Goal: Task Accomplishment & Management: Use online tool/utility

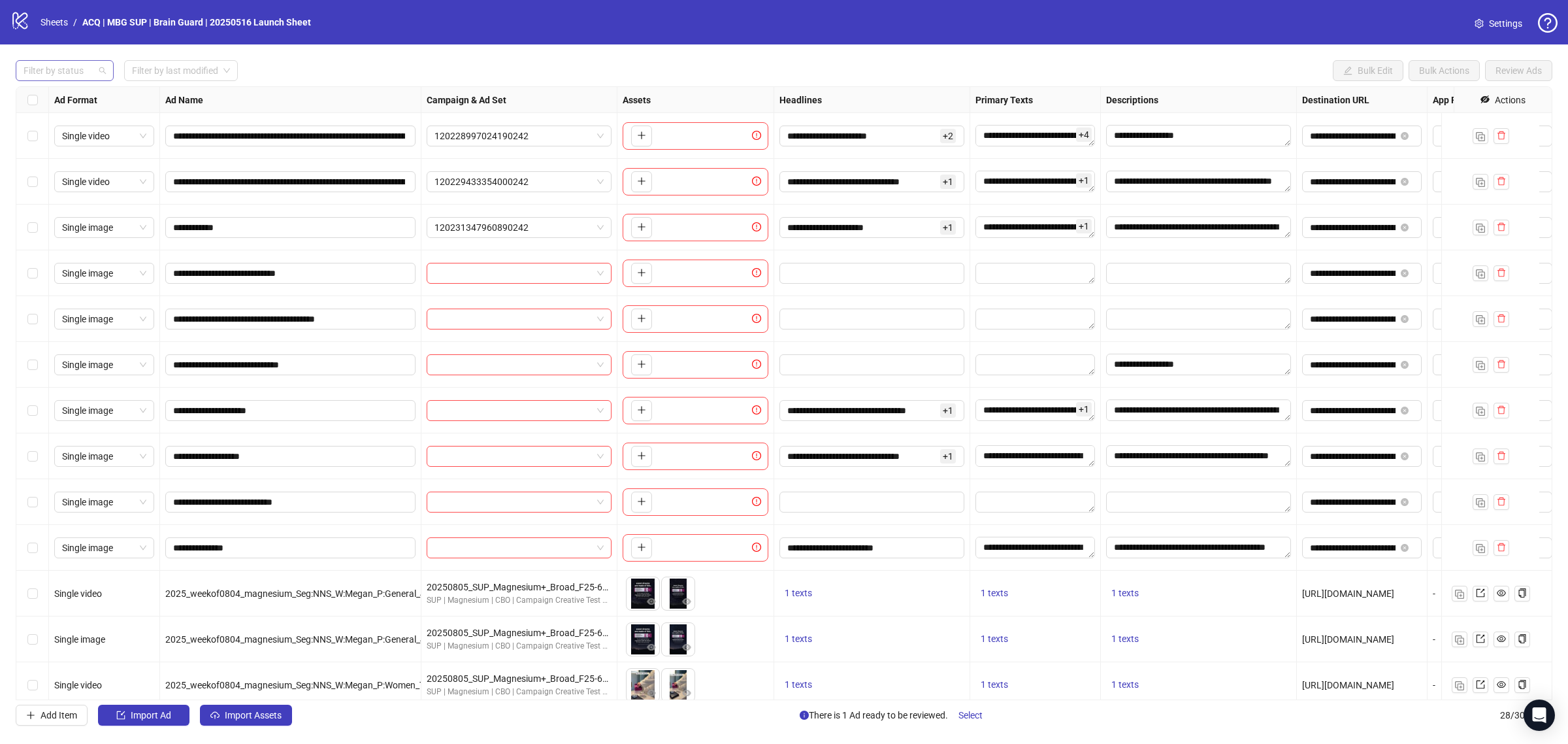
click at [97, 67] on div "Filter by status" at bounding box center [64, 71] width 98 height 21
click at [87, 94] on div "Draft" at bounding box center [65, 97] width 77 height 15
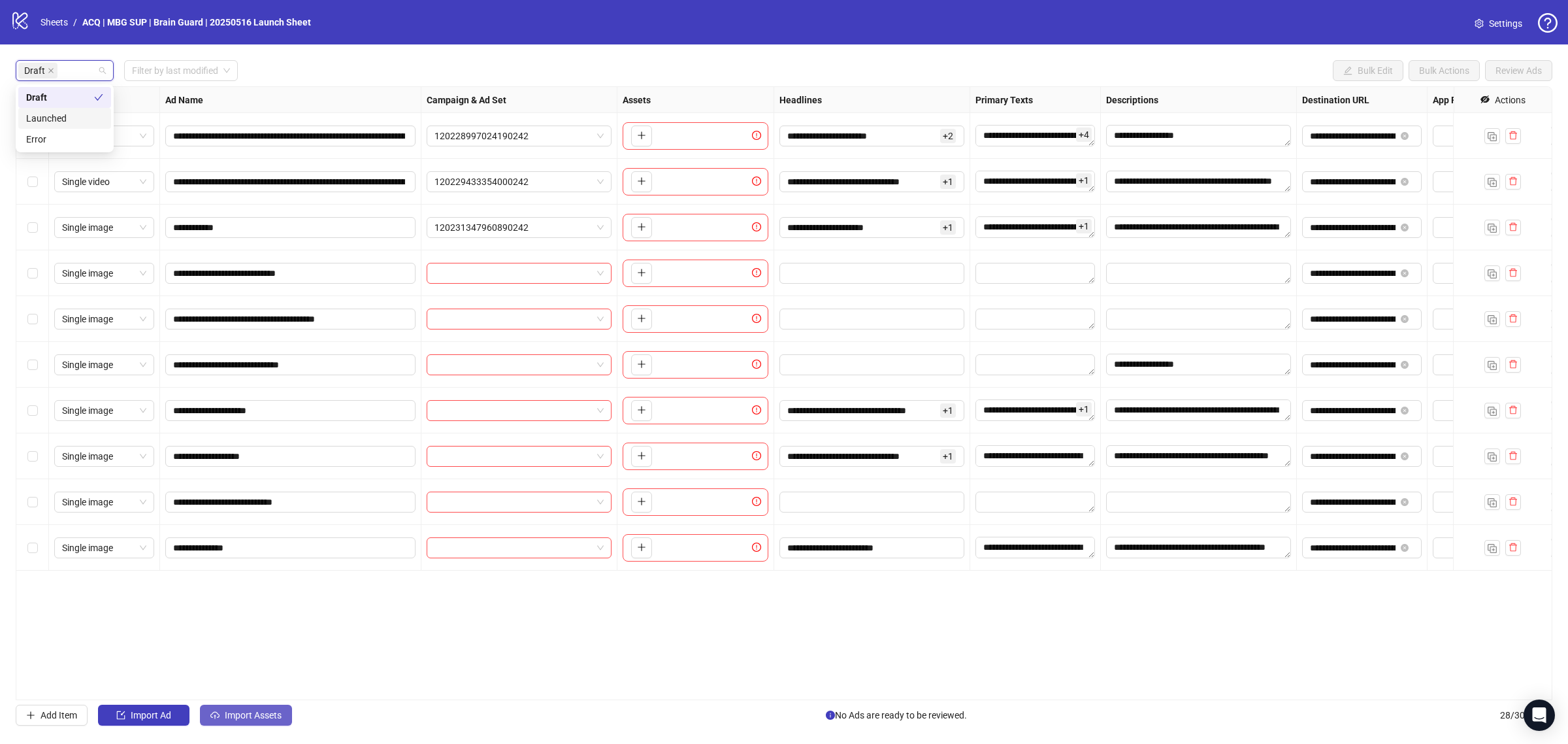
click at [270, 724] on button "Import Assets" at bounding box center [246, 715] width 92 height 21
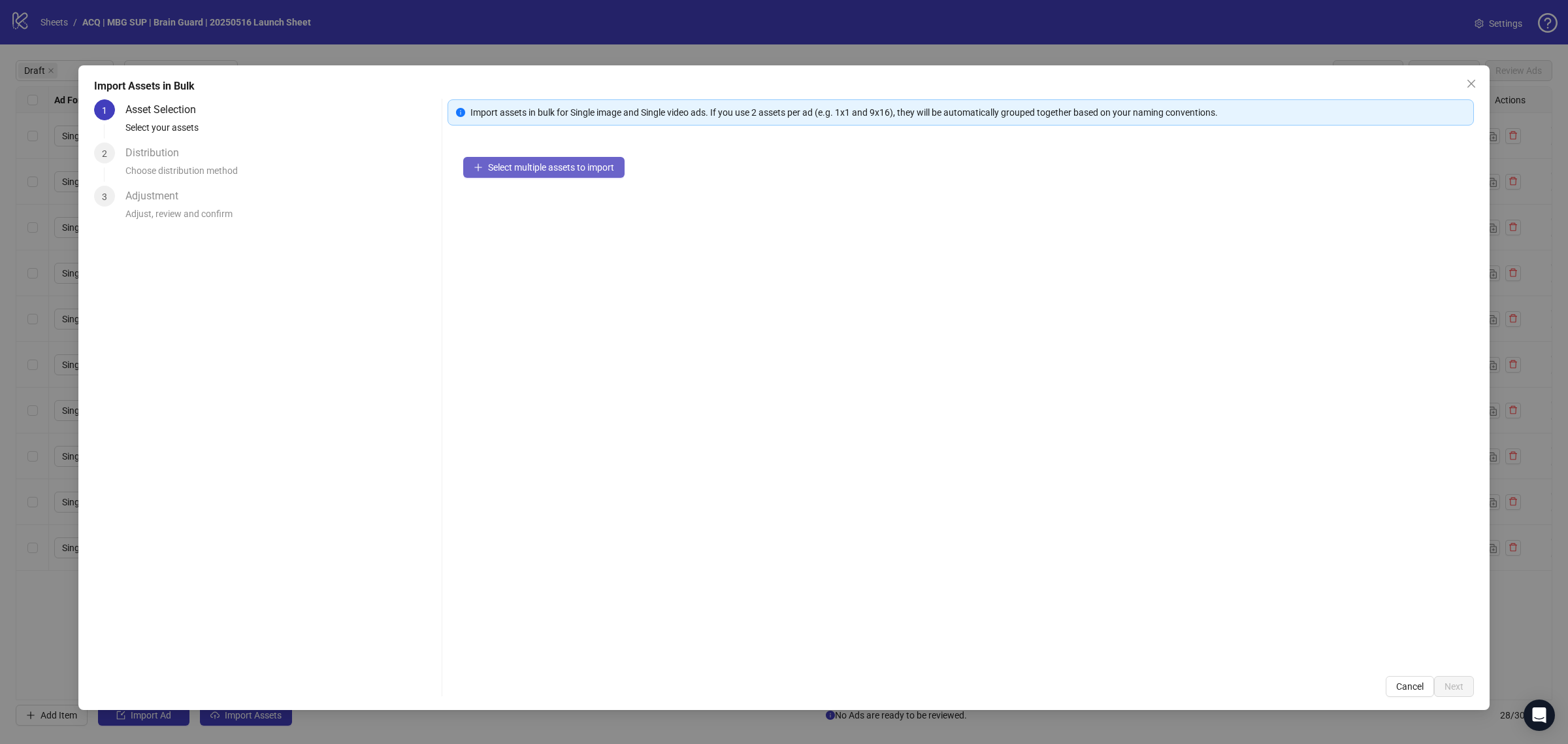
click at [524, 177] on div "Select multiple assets to import" at bounding box center [961, 401] width 1026 height 519
click at [530, 162] on span "Select multiple assets to import" at bounding box center [550, 166] width 126 height 11
click at [1462, 687] on span "Next" at bounding box center [1454, 686] width 19 height 11
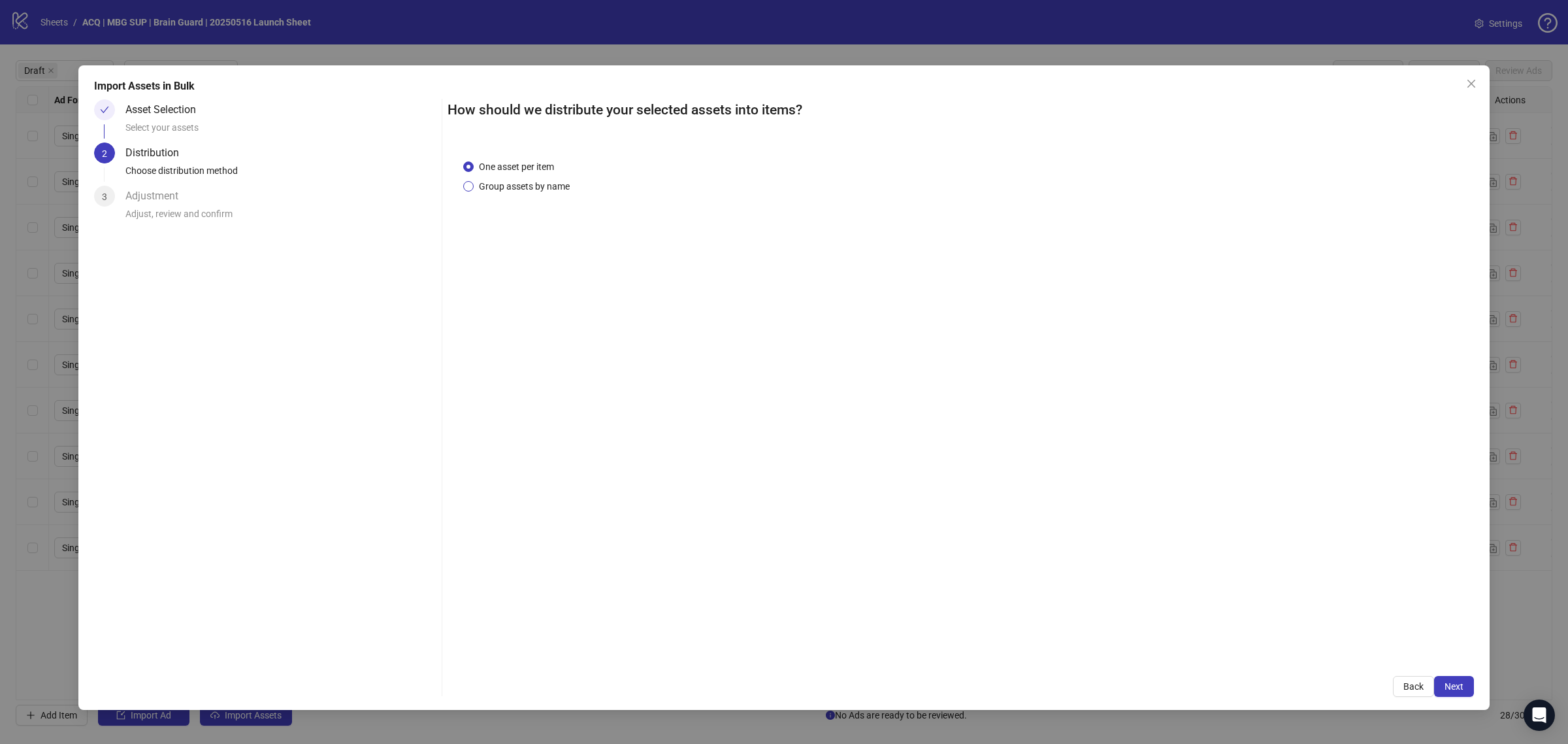
click at [534, 192] on span "Group assets by name" at bounding box center [524, 186] width 102 height 15
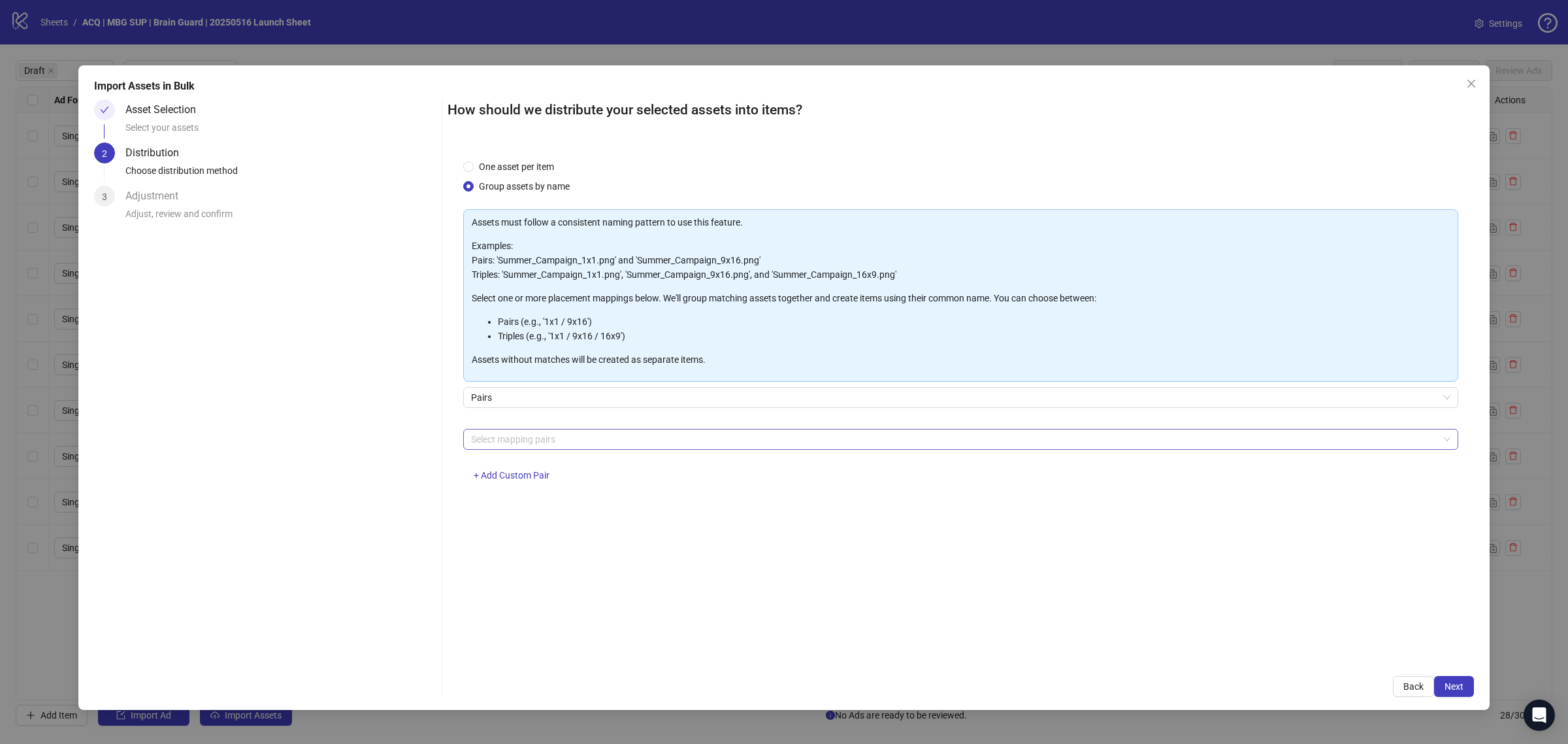
click at [550, 437] on div at bounding box center [953, 438] width 976 height 18
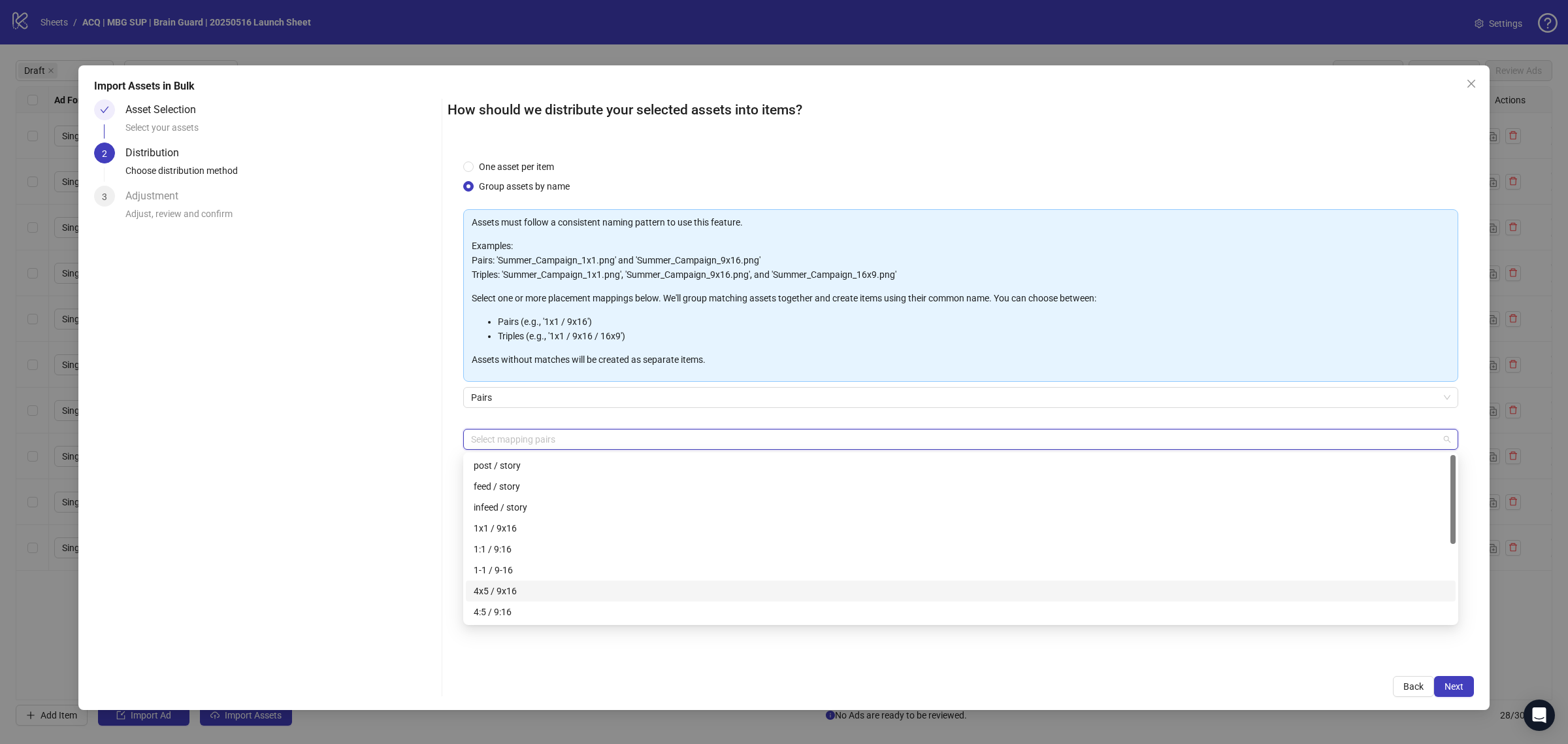
click at [573, 583] on div "4x5 / 9x16" at bounding box center [961, 590] width 974 height 15
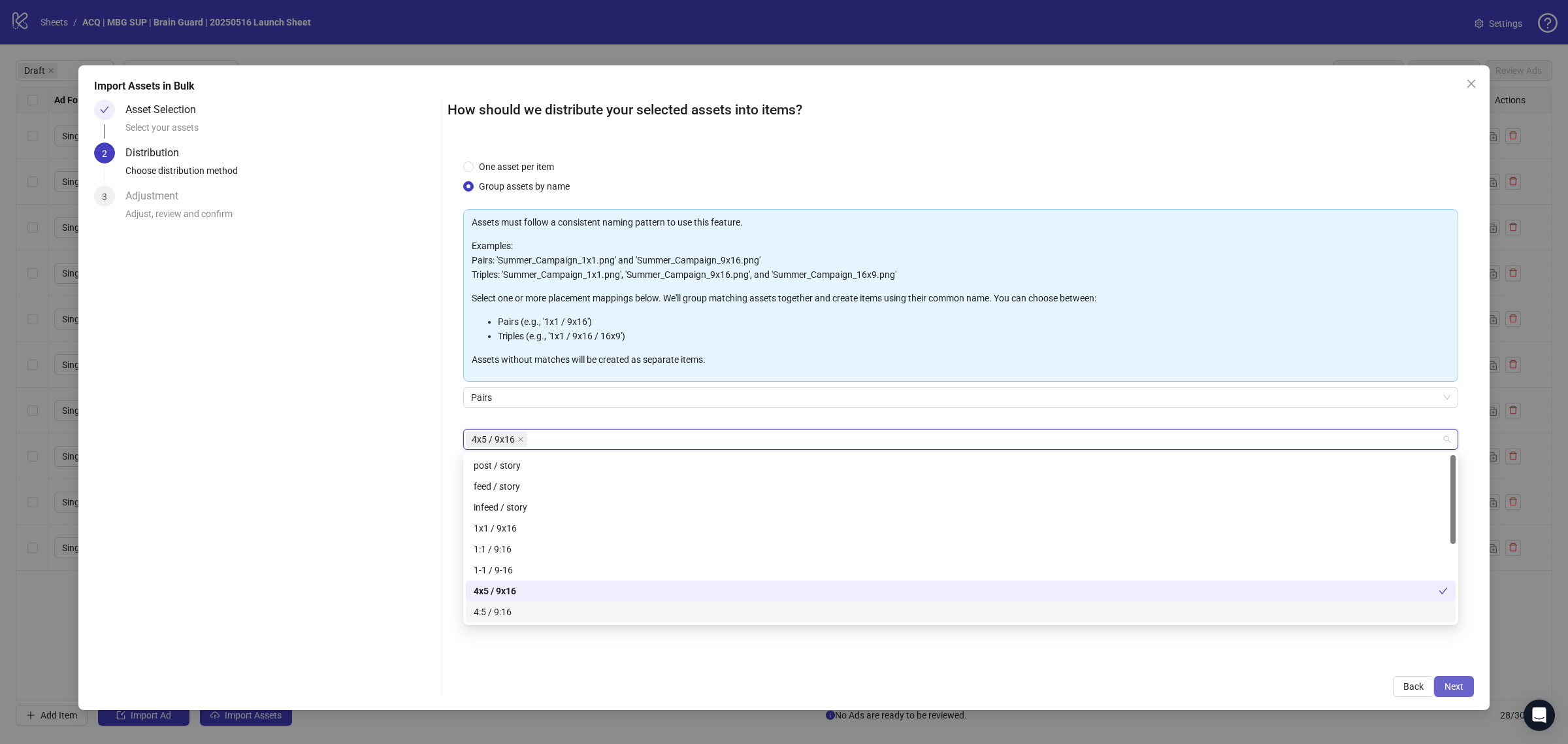
click at [1451, 689] on span "Next" at bounding box center [1454, 686] width 19 height 11
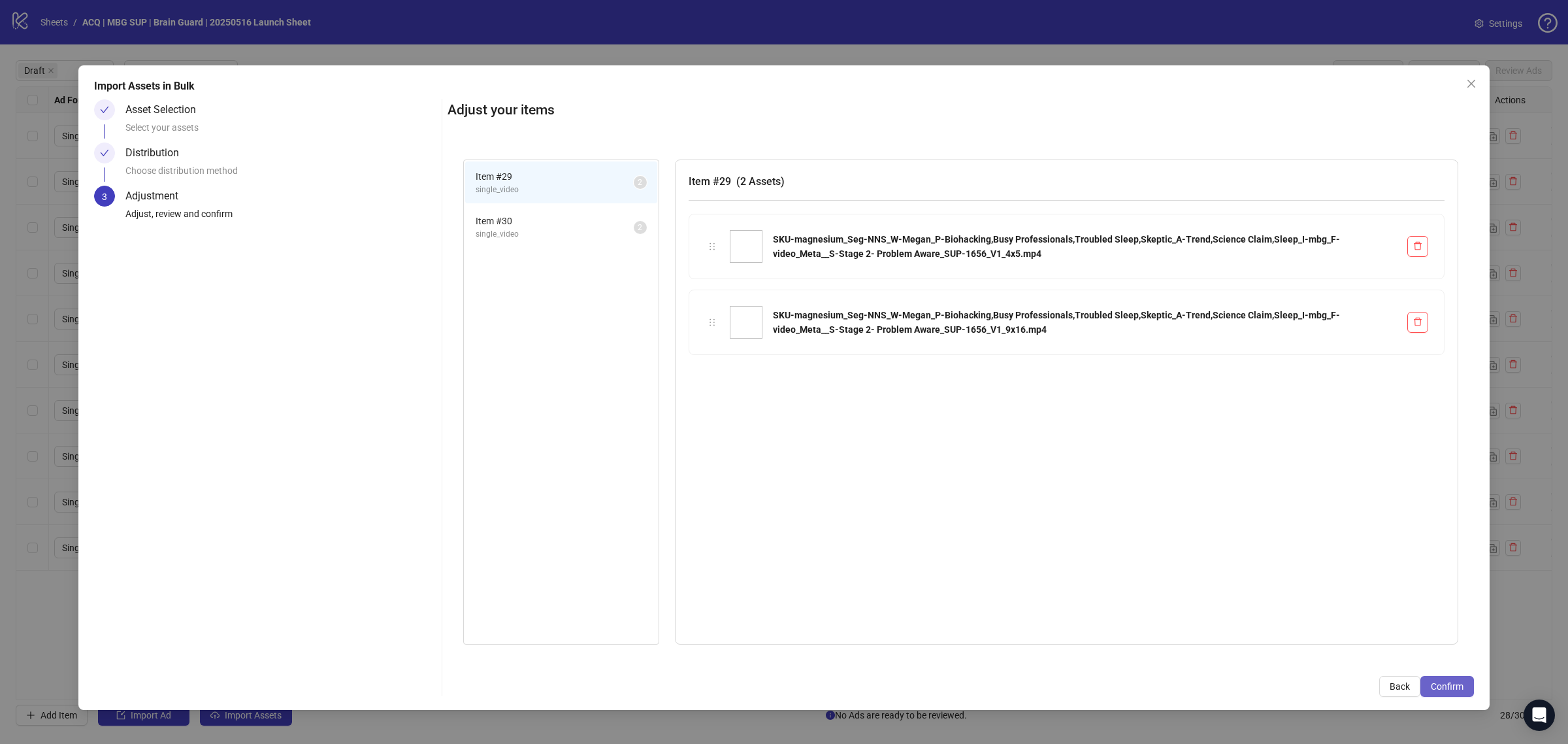
click at [1447, 688] on span "Confirm" at bounding box center [1447, 686] width 33 height 11
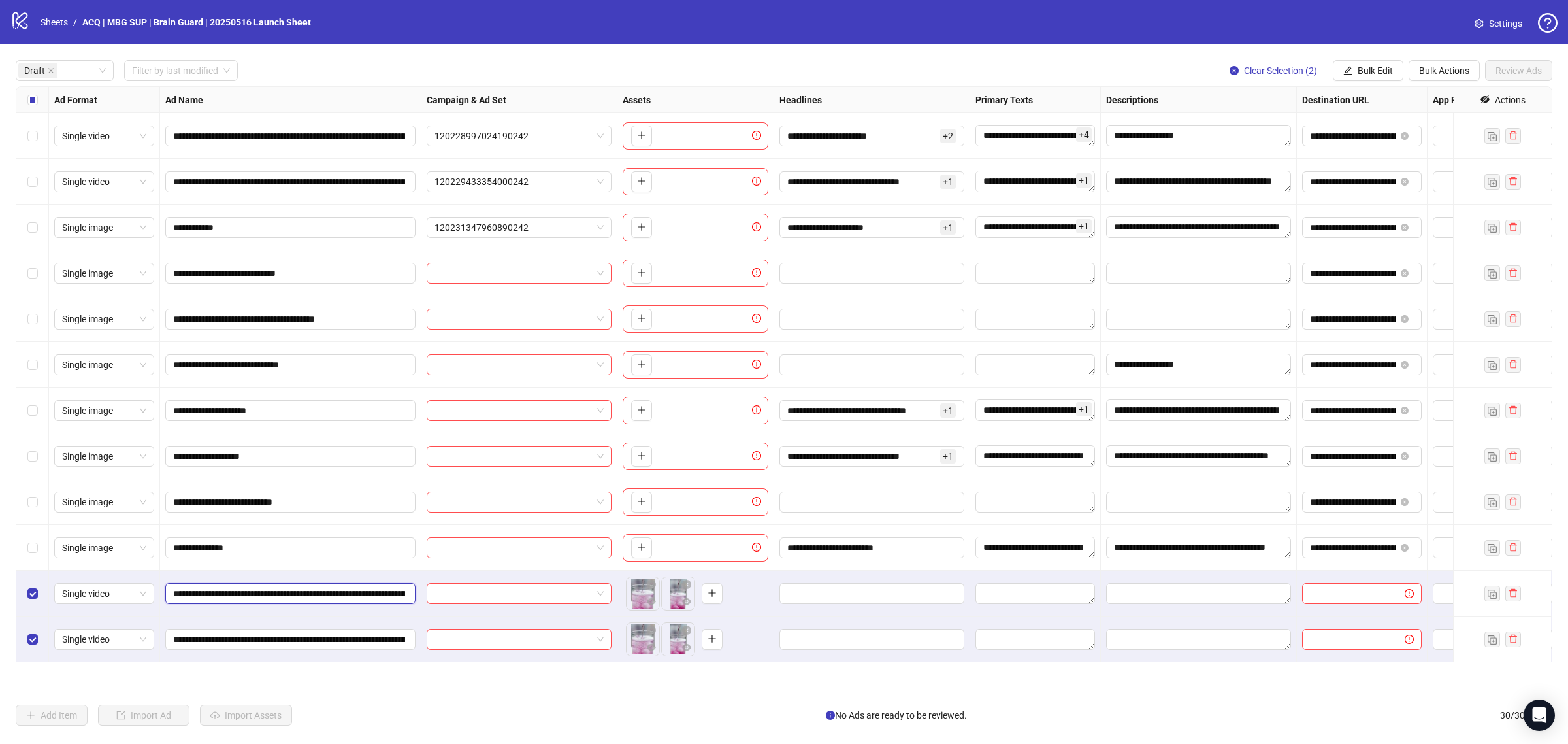
click at [298, 588] on input "**********" at bounding box center [289, 593] width 232 height 15
paste input "**"
type input "**********"
click at [367, 627] on div "**********" at bounding box center [290, 639] width 261 height 45
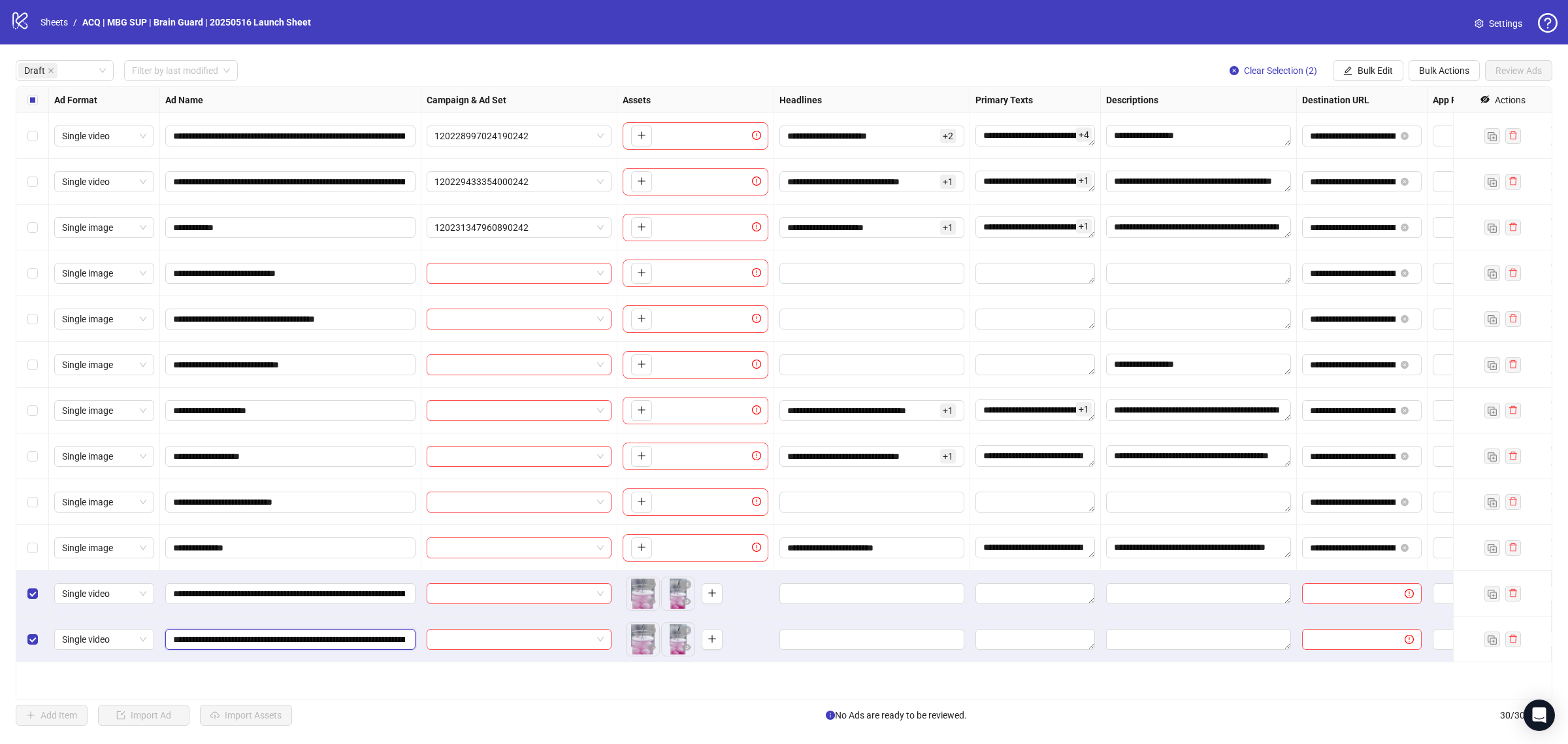
click at [374, 632] on input "**********" at bounding box center [289, 639] width 232 height 15
paste input "**"
type input "**********"
click at [1311, 68] on span "Clear Selection (2)" at bounding box center [1281, 71] width 74 height 11
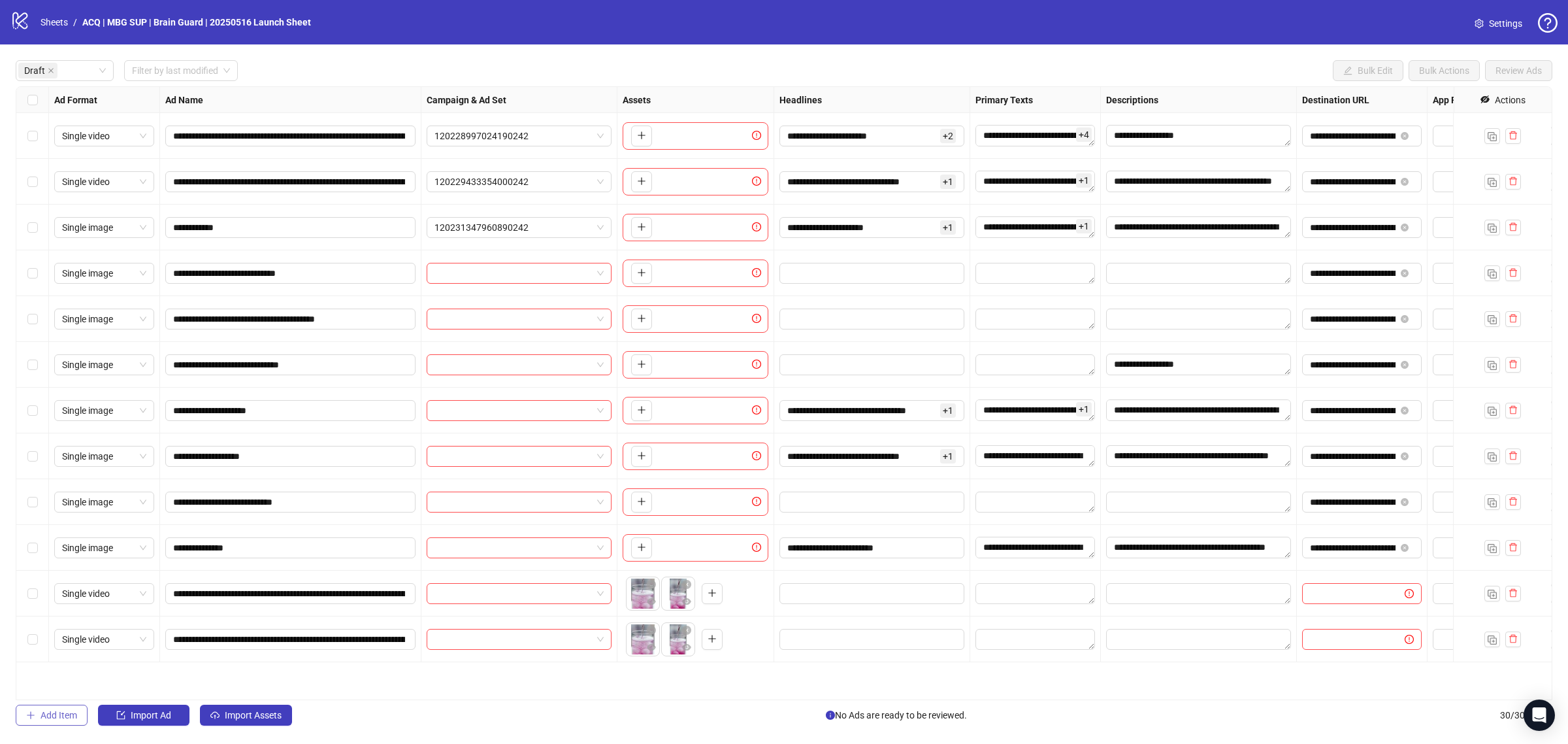
click at [68, 712] on span "Add Item" at bounding box center [59, 714] width 37 height 11
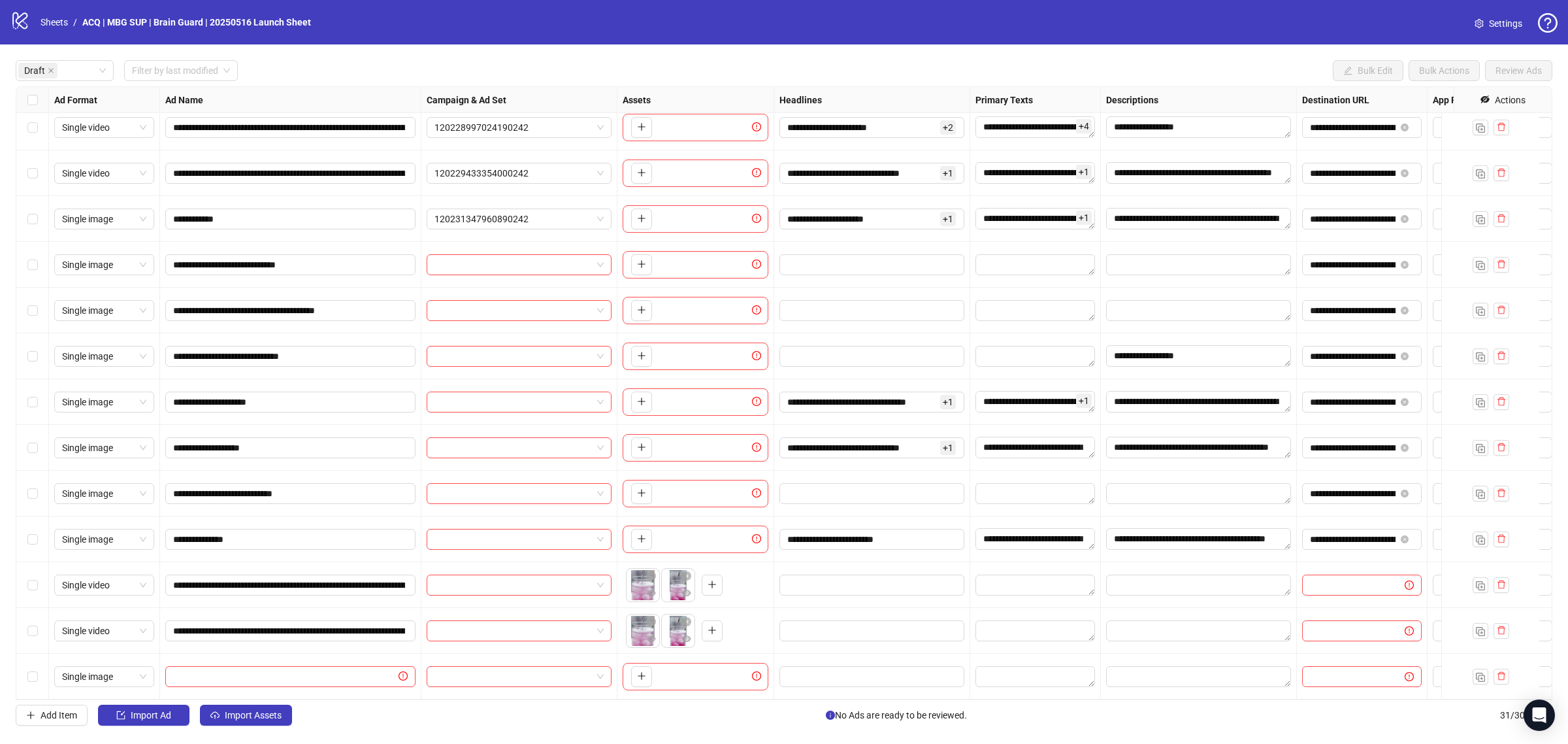
scroll to position [21, 0]
click at [636, 671] on icon "plus" at bounding box center [640, 675] width 9 height 9
click at [256, 670] on input "text" at bounding box center [284, 676] width 222 height 15
paste input "**********"
type input "**********"
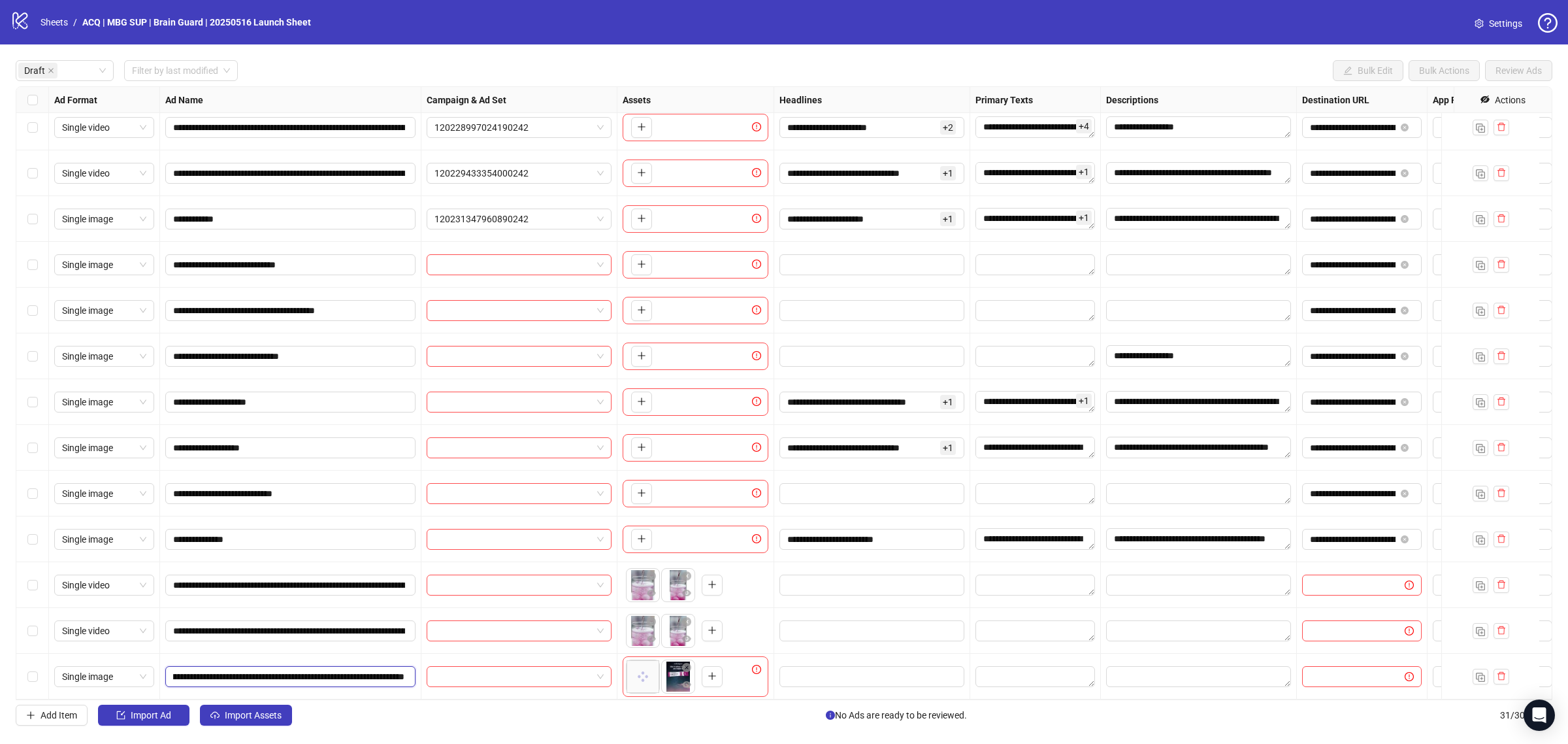
scroll to position [0, 486]
click at [108, 667] on span "Single image" at bounding box center [104, 676] width 84 height 19
click at [100, 556] on div "Single video" at bounding box center [104, 553] width 79 height 15
drag, startPoint x: 662, startPoint y: 673, endPoint x: 647, endPoint y: 671, distance: 15.1
click at [647, 671] on ul at bounding box center [661, 675] width 71 height 34
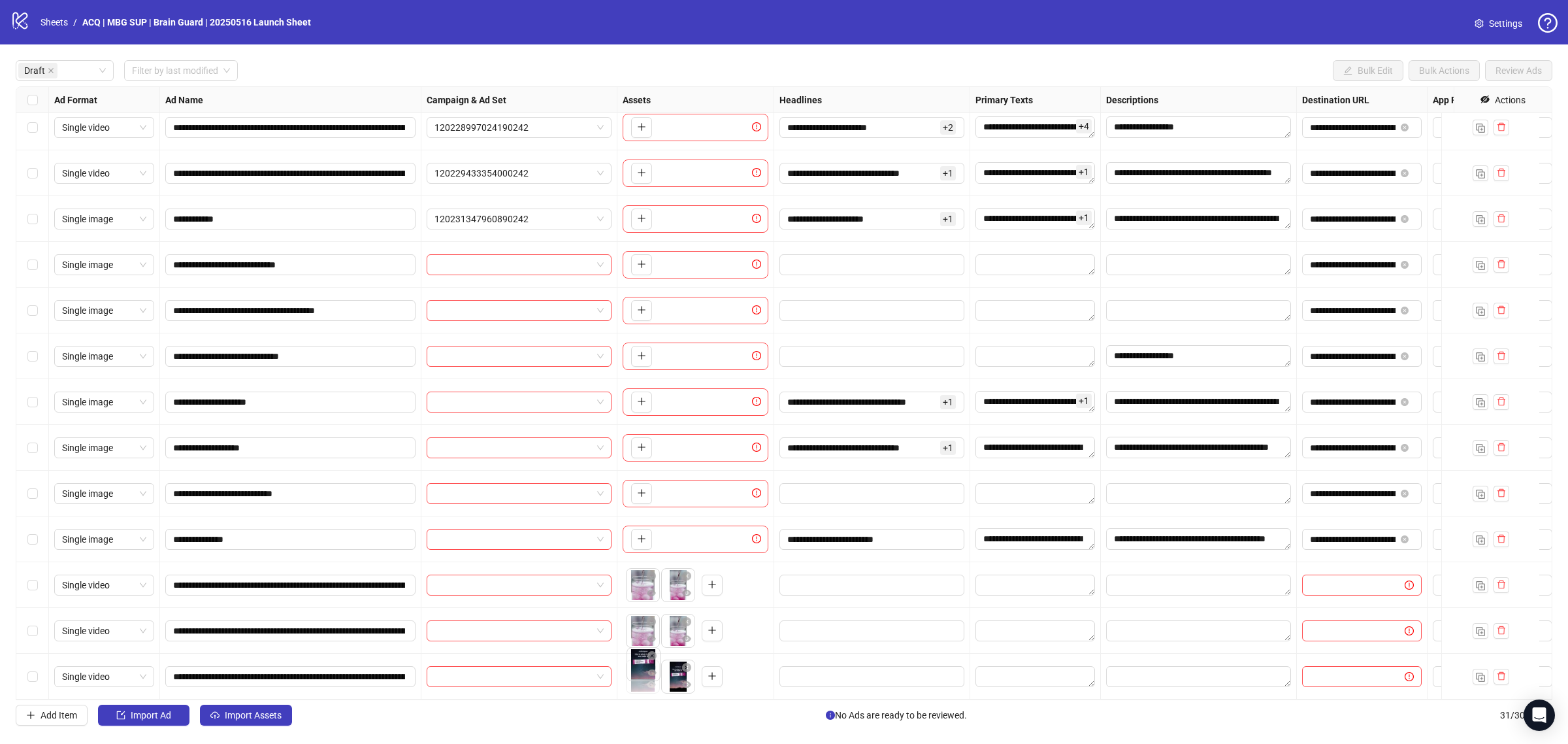
drag, startPoint x: 676, startPoint y: 664, endPoint x: 644, endPoint y: 660, distance: 32.2
click at [644, 660] on body "**********" at bounding box center [784, 372] width 1568 height 744
click at [24, 522] on div "Select row 10" at bounding box center [33, 538] width 33 height 45
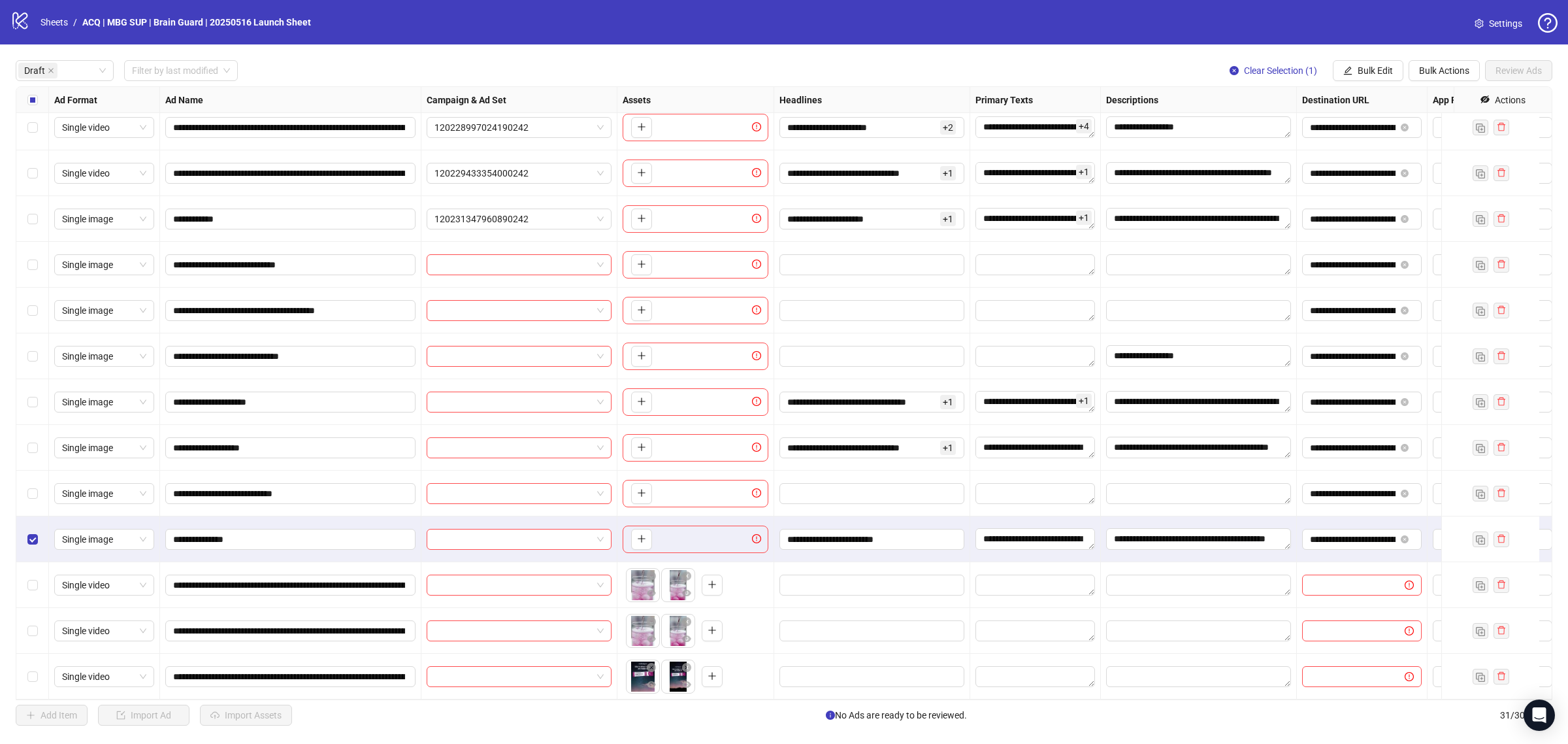
click at [29, 585] on div "Select row 11" at bounding box center [33, 584] width 33 height 45
click at [36, 623] on label "Select row 12" at bounding box center [32, 630] width 11 height 15
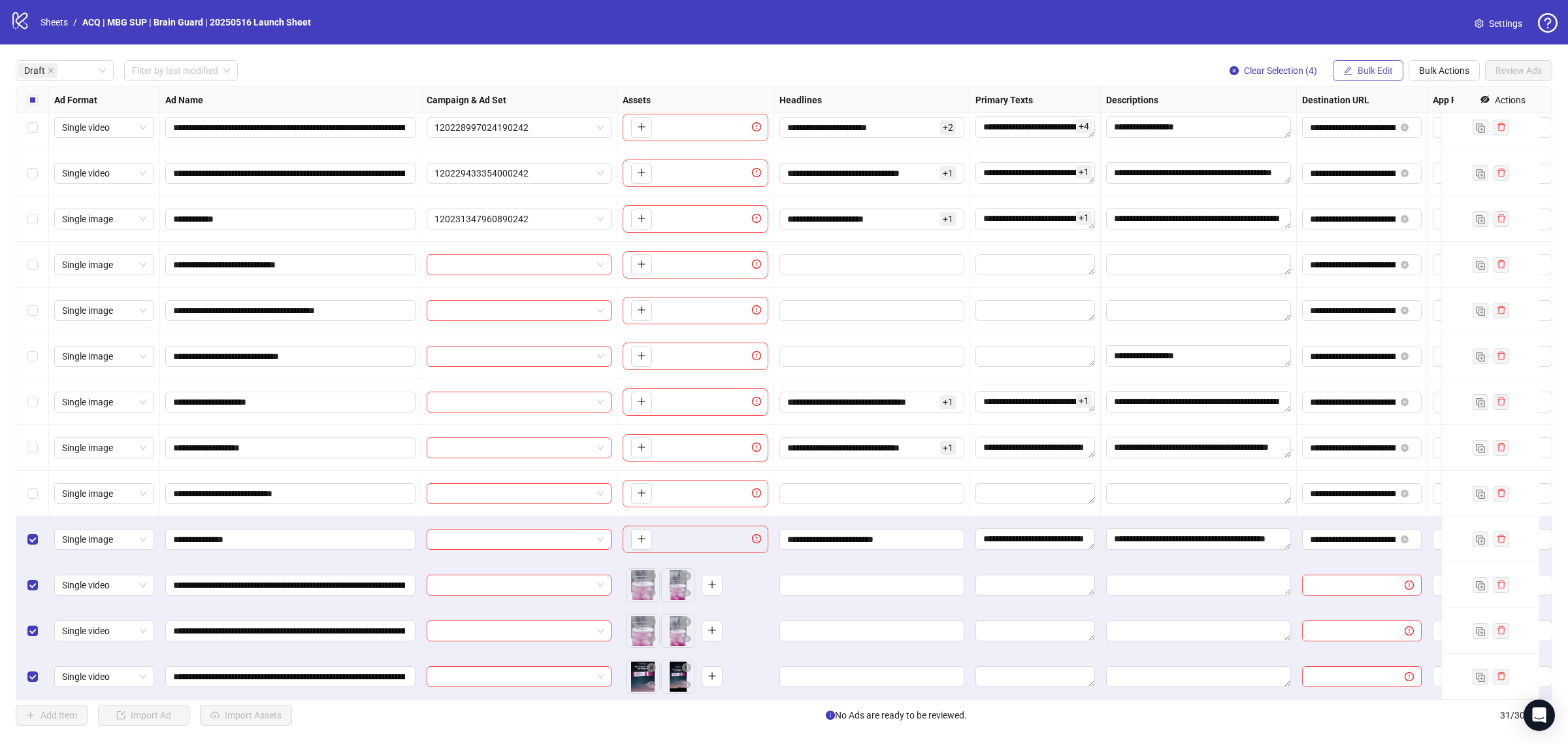
click at [1371, 67] on span "Bulk Edit" at bounding box center [1375, 71] width 35 height 11
drag, startPoint x: 1385, startPoint y: 142, endPoint x: 1382, endPoint y: 132, distance: 10.4
click at [1385, 139] on span "Campaign & Ad Set" at bounding box center [1379, 138] width 77 height 15
click at [1385, 69] on span "Bulk Edit" at bounding box center [1375, 71] width 35 height 11
click at [1385, 162] on span "Headlines" at bounding box center [1379, 160] width 77 height 15
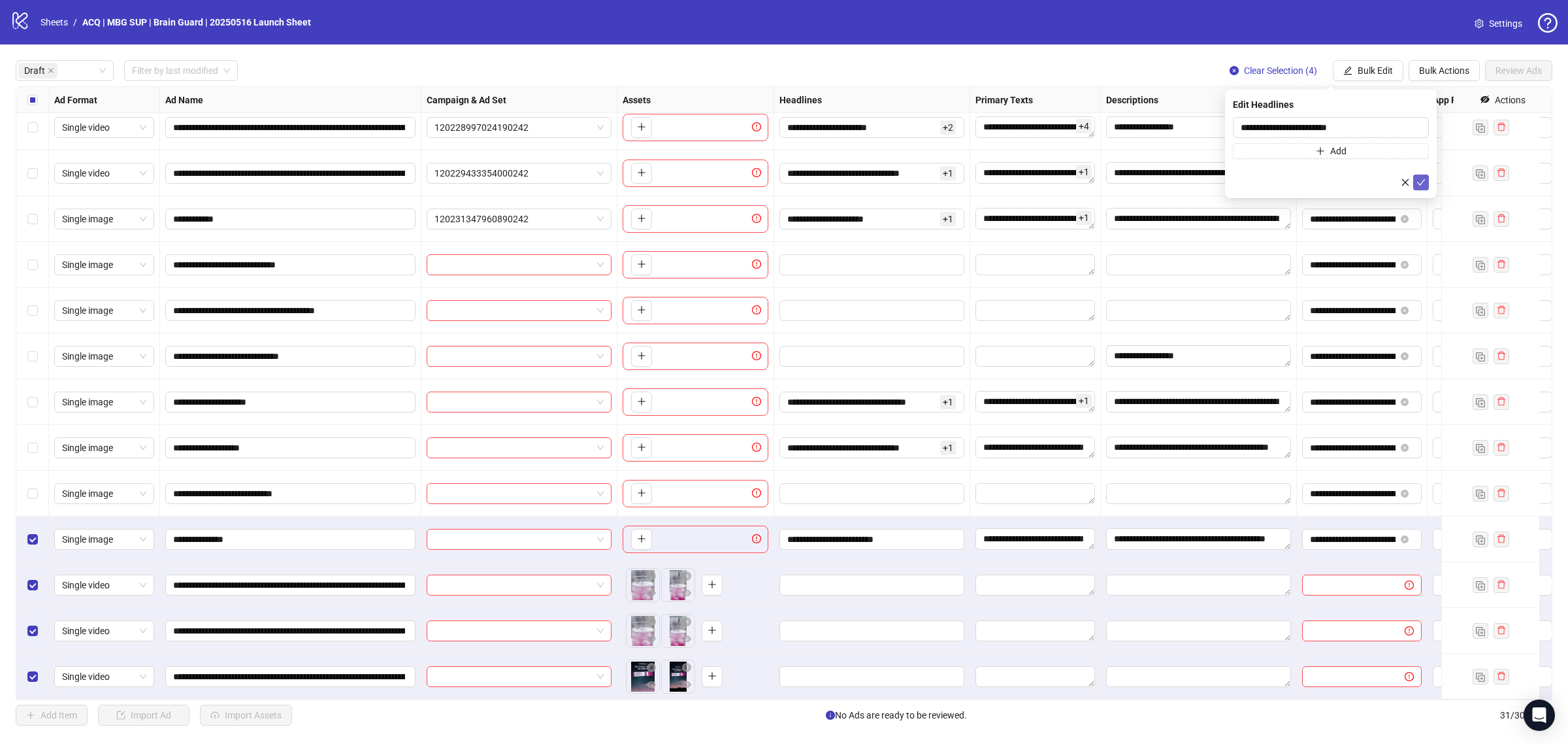
click at [1421, 184] on icon "check" at bounding box center [1420, 182] width 9 height 9
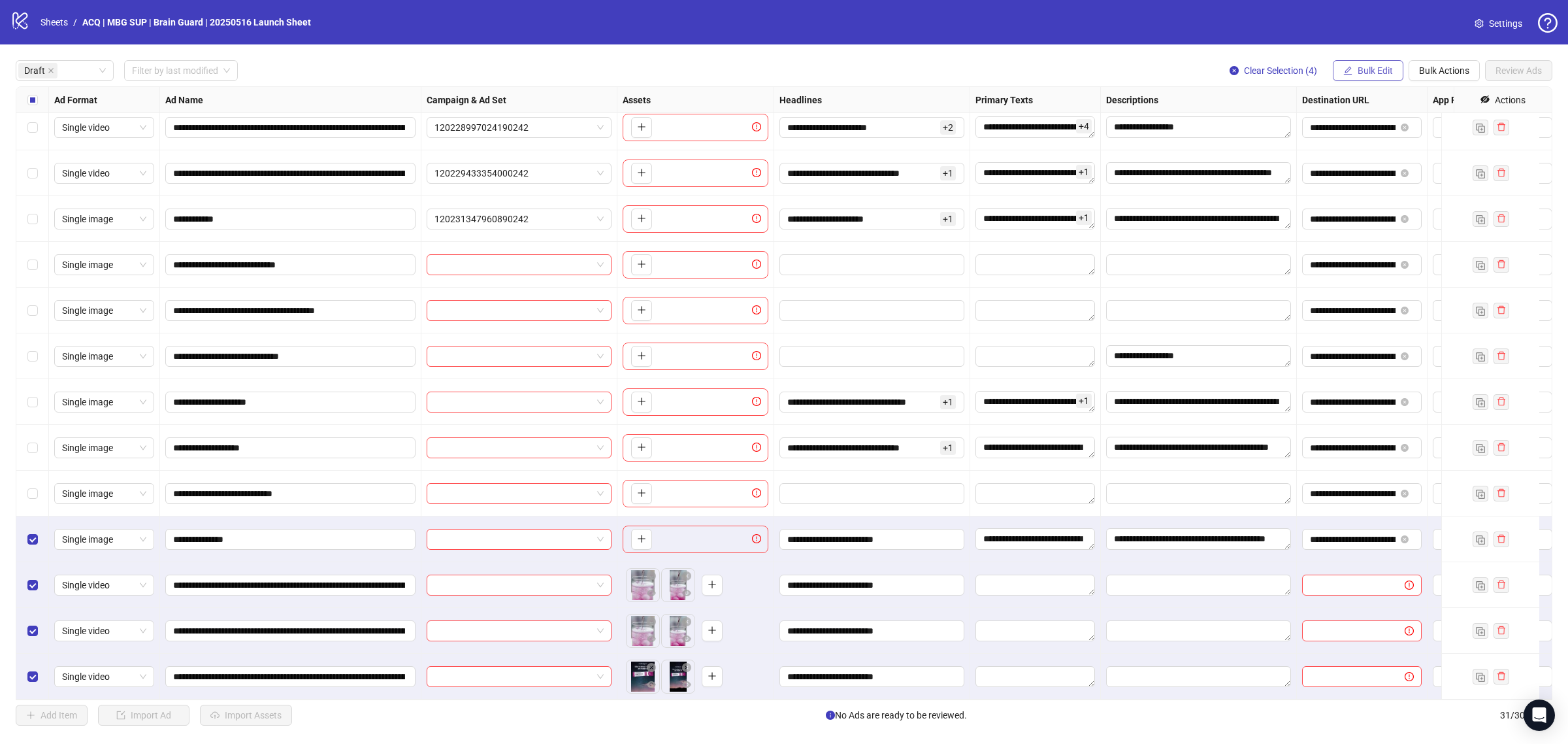
click at [1374, 72] on span "Bulk Edit" at bounding box center [1375, 71] width 35 height 11
click at [1385, 185] on span "Primary Texts" at bounding box center [1379, 181] width 77 height 15
click at [1425, 193] on button "submit" at bounding box center [1421, 190] width 15 height 15
click at [1378, 69] on span "Bulk Edit" at bounding box center [1375, 71] width 35 height 11
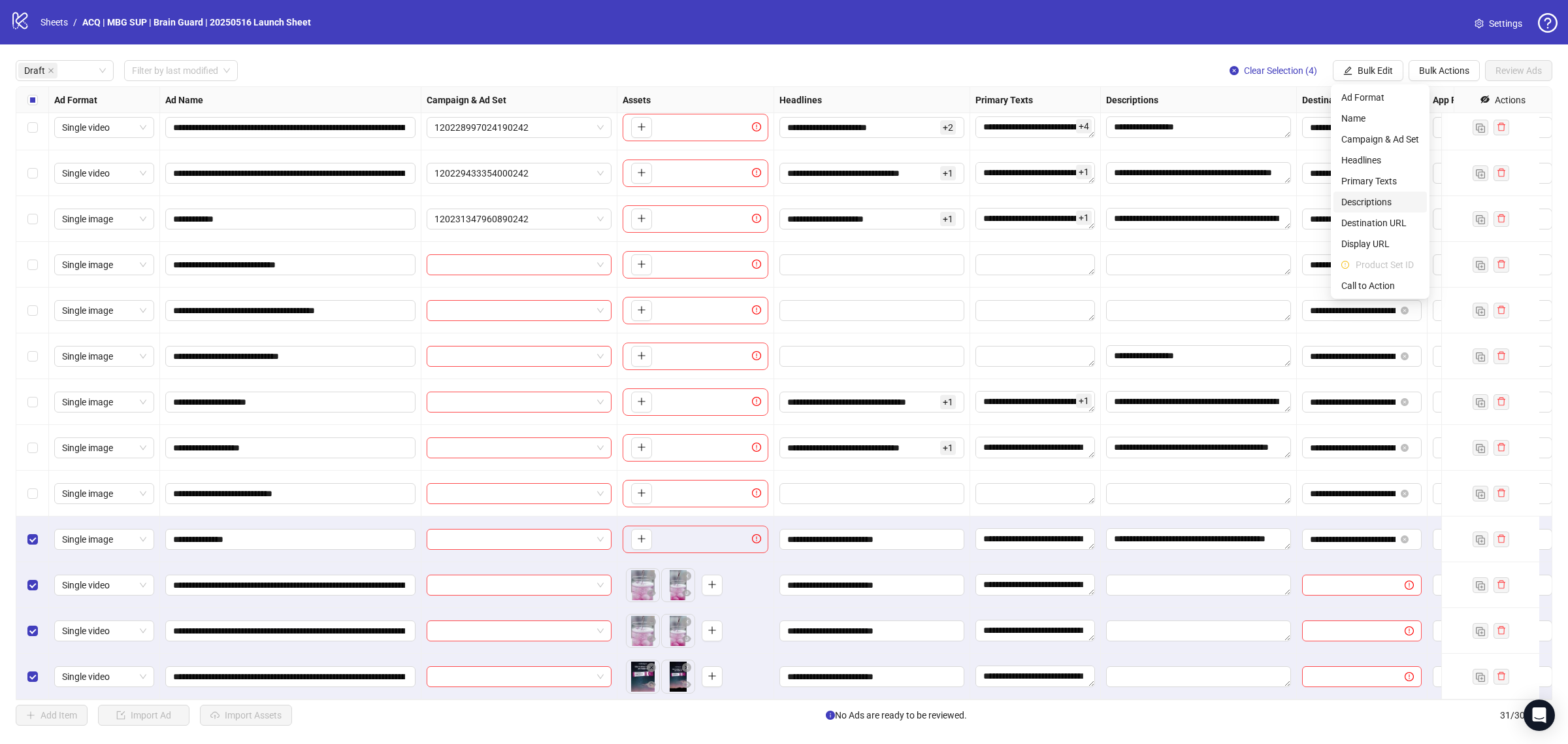
click at [1387, 201] on span "Descriptions" at bounding box center [1379, 201] width 77 height 15
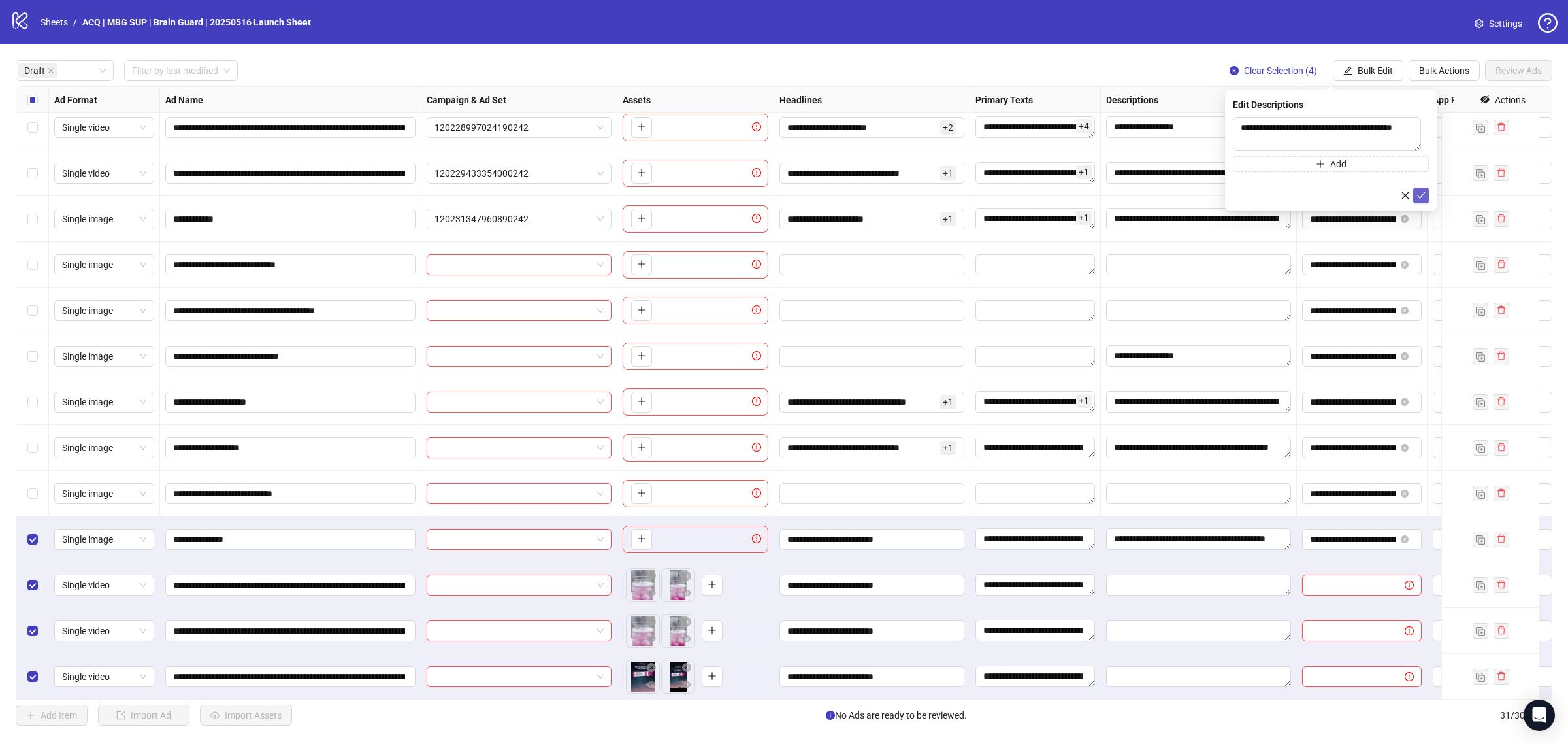
click at [1422, 191] on button "submit" at bounding box center [1421, 195] width 15 height 15
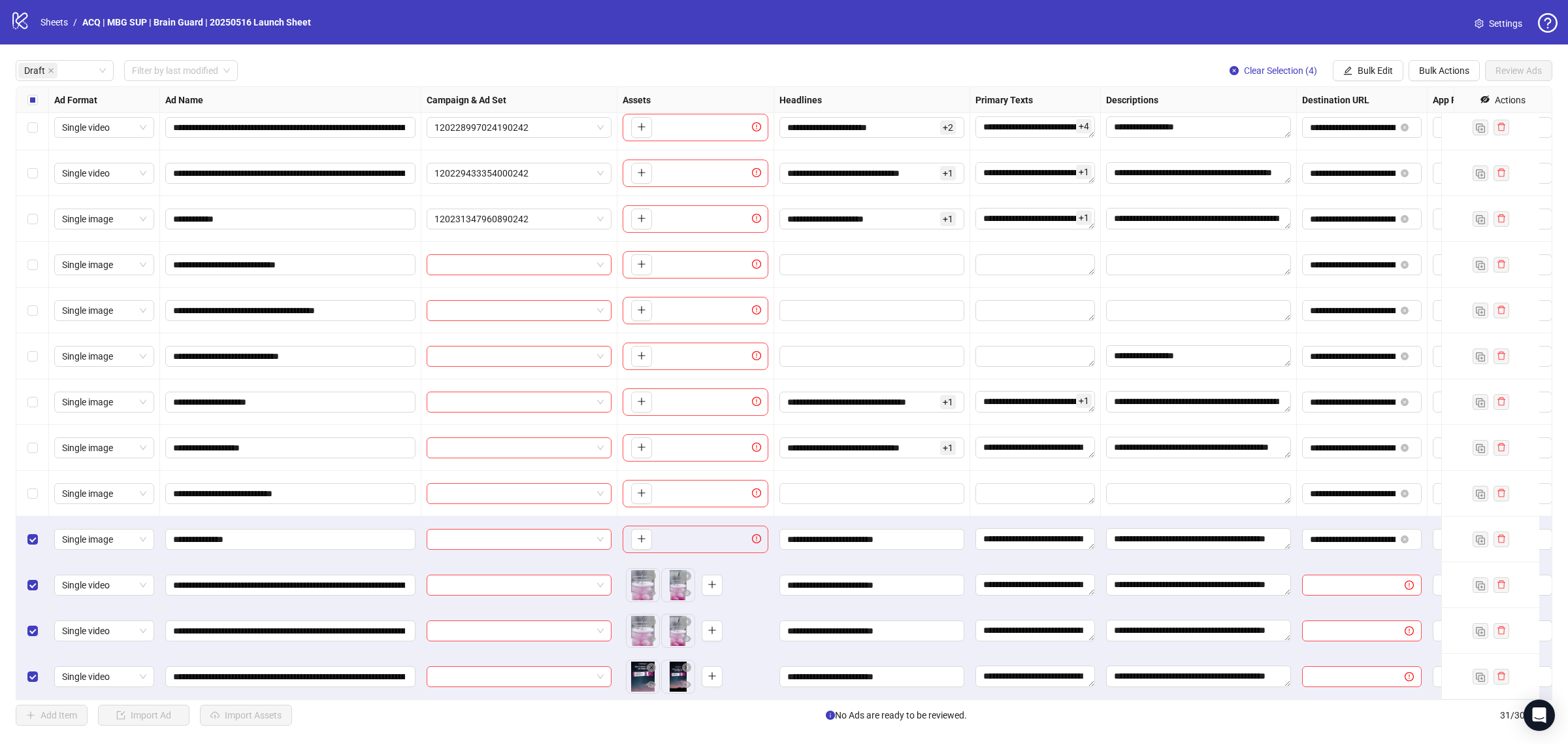
click at [1480, 104] on icon "eye-invisible" at bounding box center [1484, 99] width 9 height 9
click at [1437, 156] on span "Display URL" at bounding box center [1456, 155] width 59 height 15
click at [1437, 174] on span "Product Set ID" at bounding box center [1461, 174] width 69 height 15
drag, startPoint x: 1439, startPoint y: 191, endPoint x: 1441, endPoint y: 199, distance: 8.2
click at [1440, 194] on span "Leadgen Form" at bounding box center [1462, 193] width 70 height 15
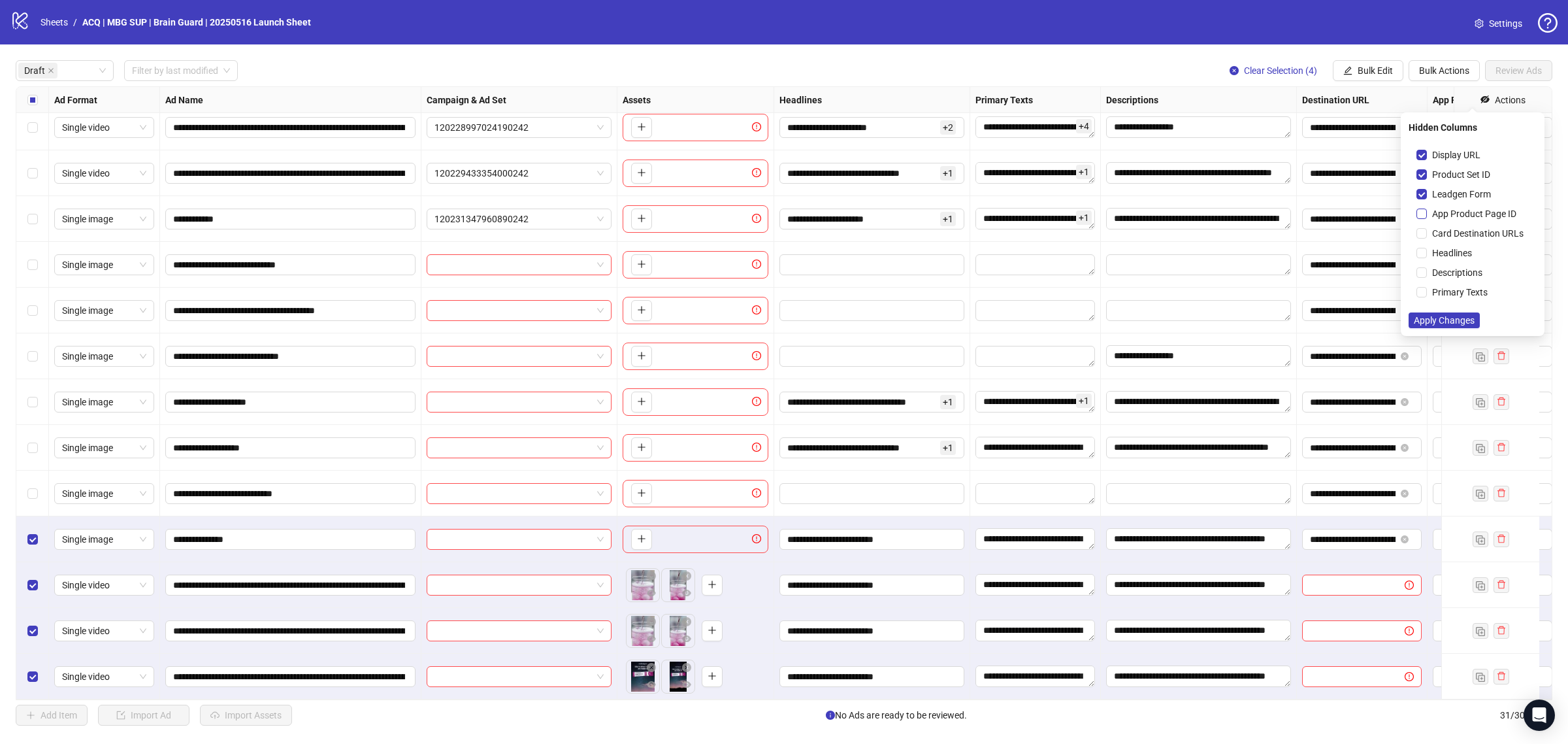
click at [1441, 209] on span "App Product Page ID" at bounding box center [1474, 213] width 95 height 15
click at [1442, 230] on span "Card Destination URLs" at bounding box center [1477, 233] width 102 height 15
click at [1442, 317] on span "Apply Changes" at bounding box center [1443, 320] width 61 height 11
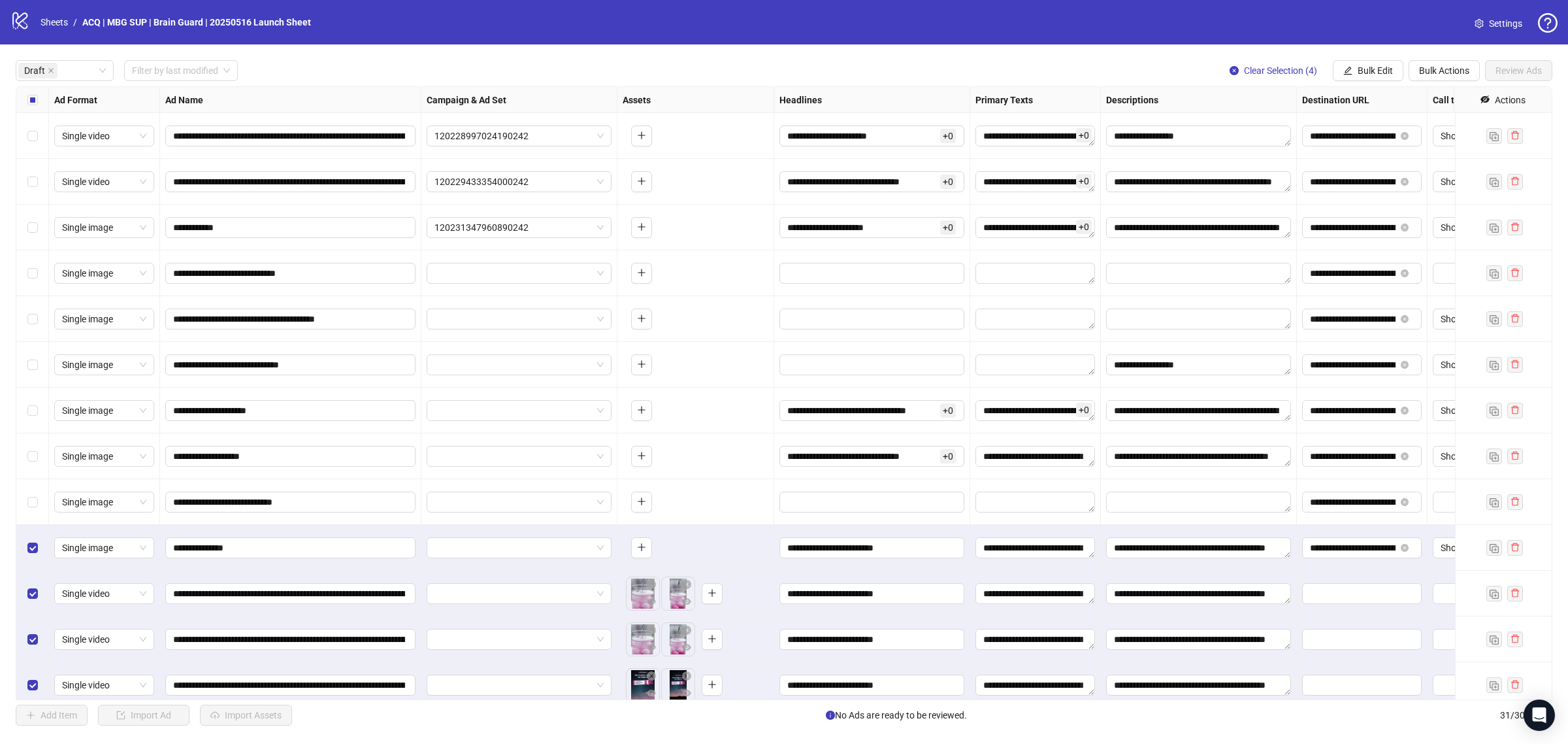
click at [1372, 69] on span "Bulk Edit" at bounding box center [1375, 71] width 35 height 11
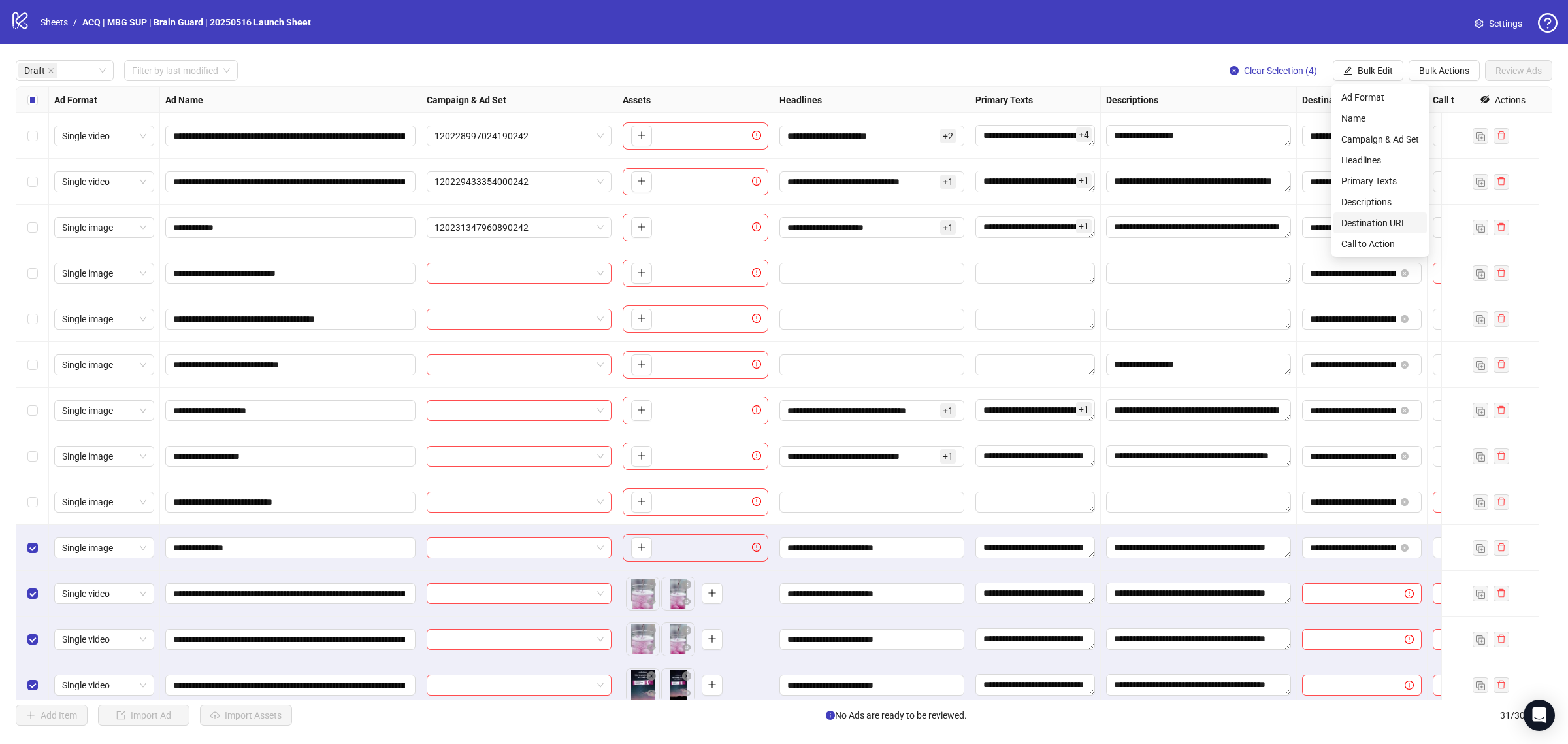
click at [1398, 217] on span "Destination URL" at bounding box center [1379, 223] width 77 height 15
drag, startPoint x: 1419, startPoint y: 164, endPoint x: 1407, endPoint y: 144, distance: 23.3
click at [1419, 164] on icon "check" at bounding box center [1420, 161] width 9 height 9
click at [1377, 69] on span "Bulk Edit" at bounding box center [1375, 71] width 35 height 11
click at [1389, 242] on span "Call to Action" at bounding box center [1379, 243] width 77 height 15
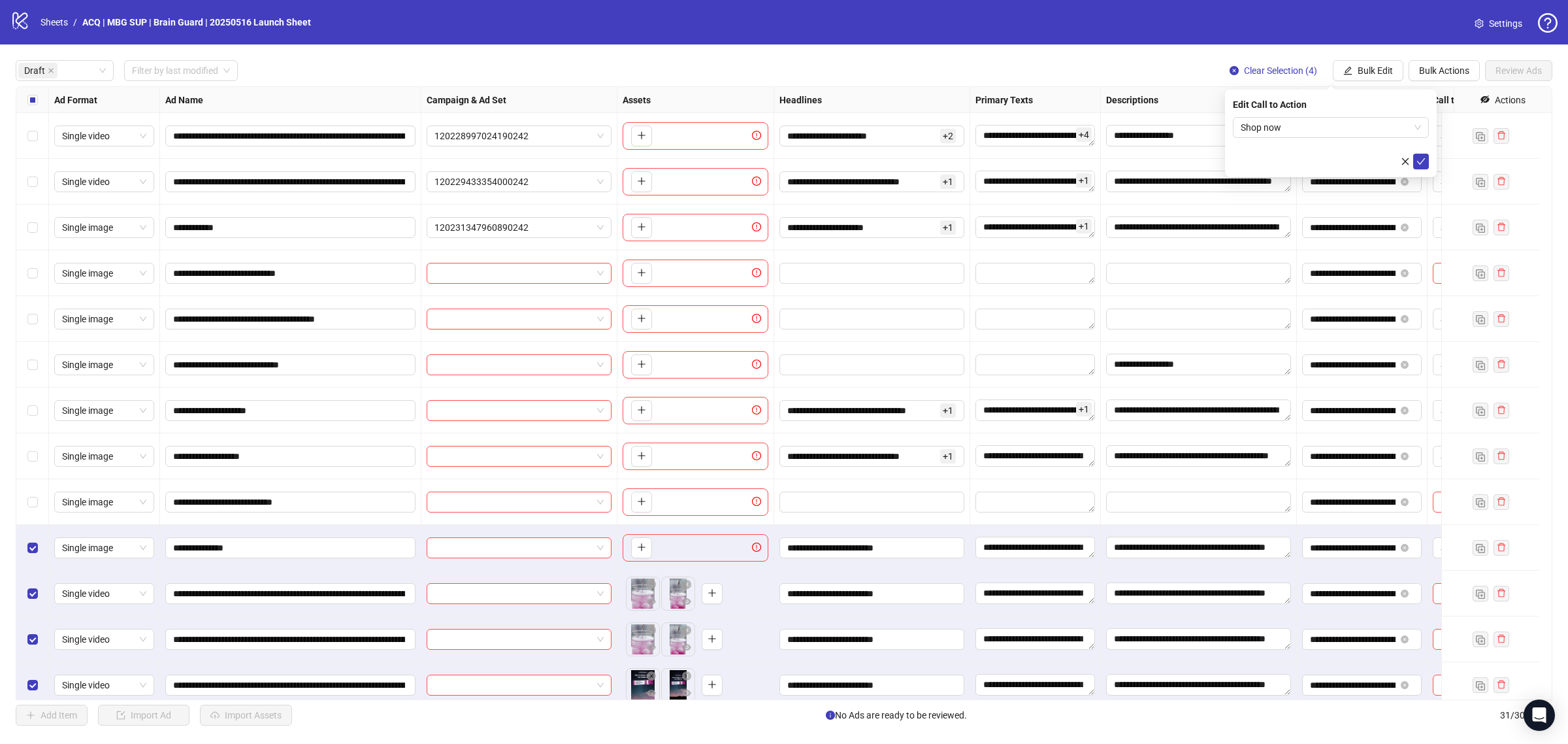
drag, startPoint x: 1419, startPoint y: 159, endPoint x: 1385, endPoint y: 158, distance: 34.0
click at [1421, 160] on icon "check" at bounding box center [1420, 161] width 9 height 9
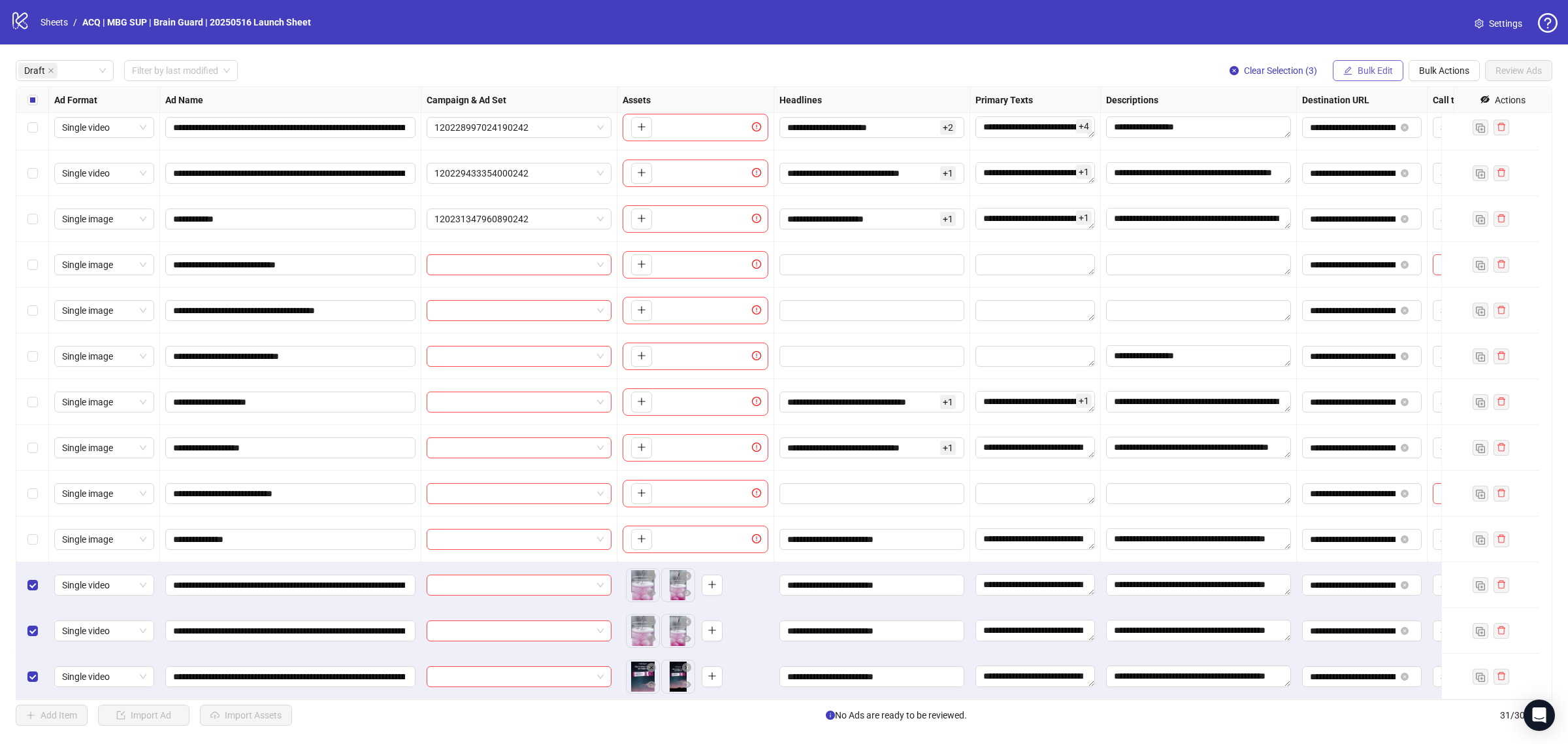
click at [1349, 70] on icon "edit" at bounding box center [1346, 70] width 9 height 9
click at [1383, 135] on span "Campaign & Ad Set" at bounding box center [1379, 138] width 77 height 15
click at [1374, 134] on input "search" at bounding box center [1324, 128] width 168 height 19
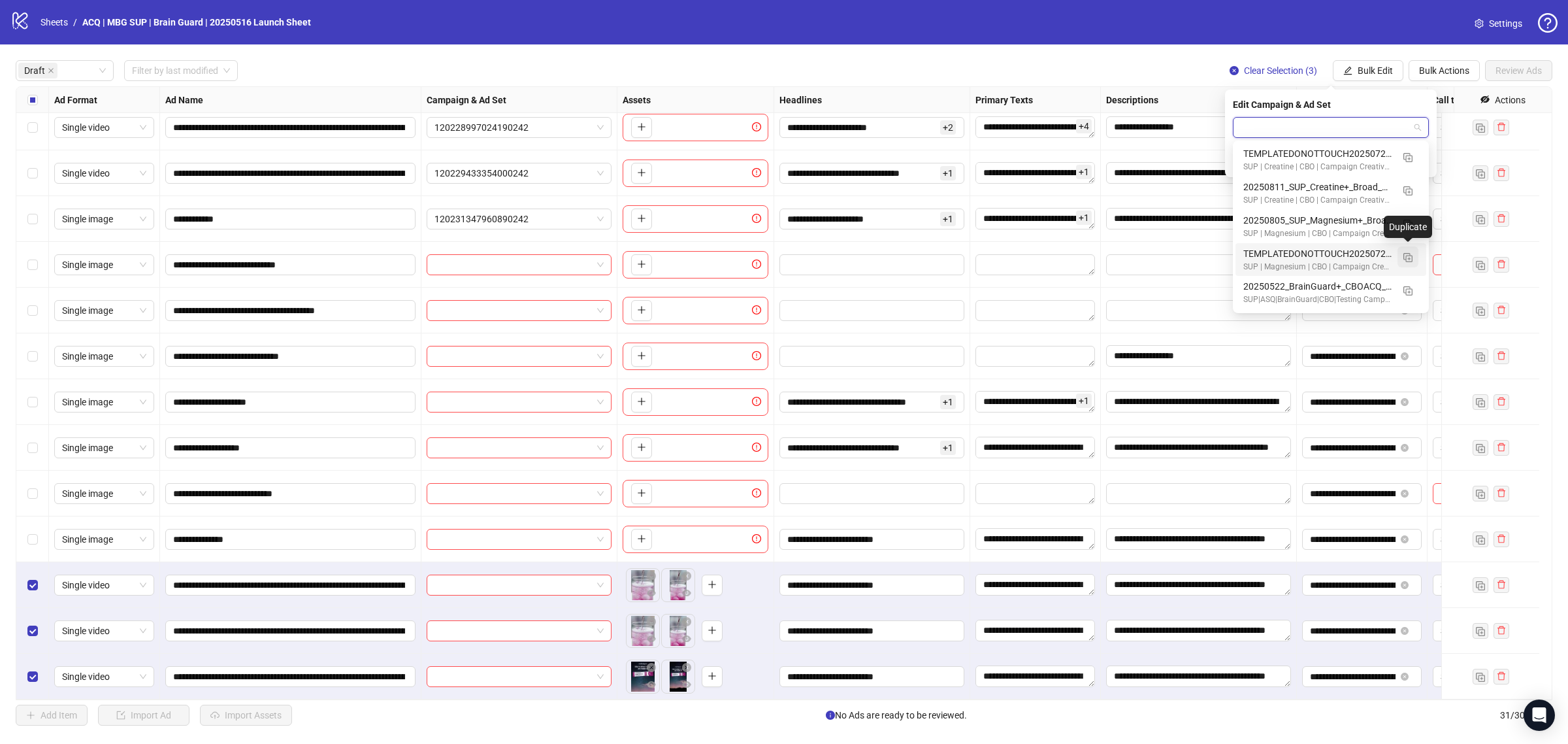
click at [1405, 255] on img "button" at bounding box center [1407, 256] width 9 height 9
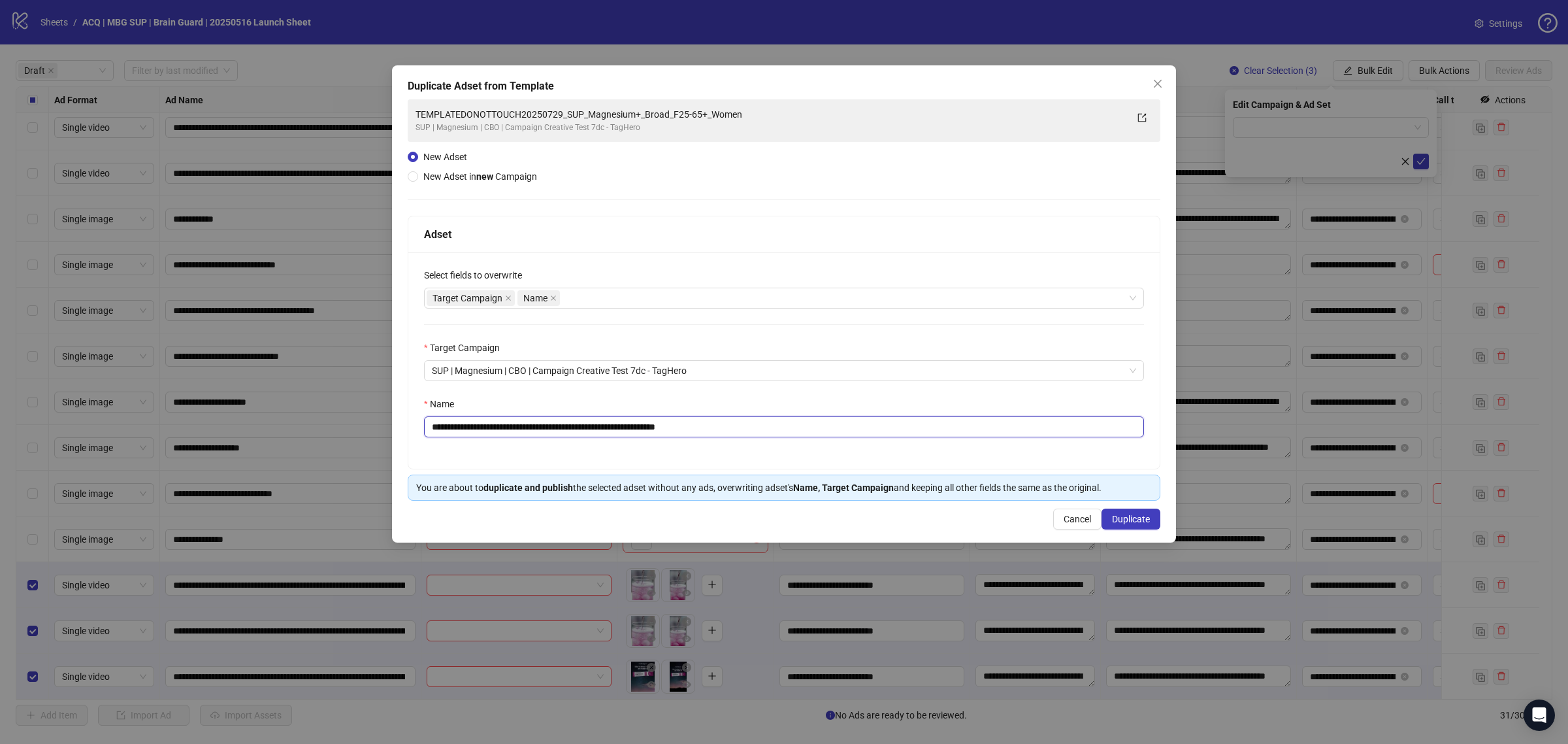
drag, startPoint x: 580, startPoint y: 427, endPoint x: 260, endPoint y: 413, distance: 320.3
click at [260, 413] on div "**********" at bounding box center [784, 372] width 1568 height 744
drag, startPoint x: 623, startPoint y: 432, endPoint x: 700, endPoint y: 436, distance: 77.1
click at [700, 436] on input "**********" at bounding box center [784, 427] width 720 height 21
type input "**********"
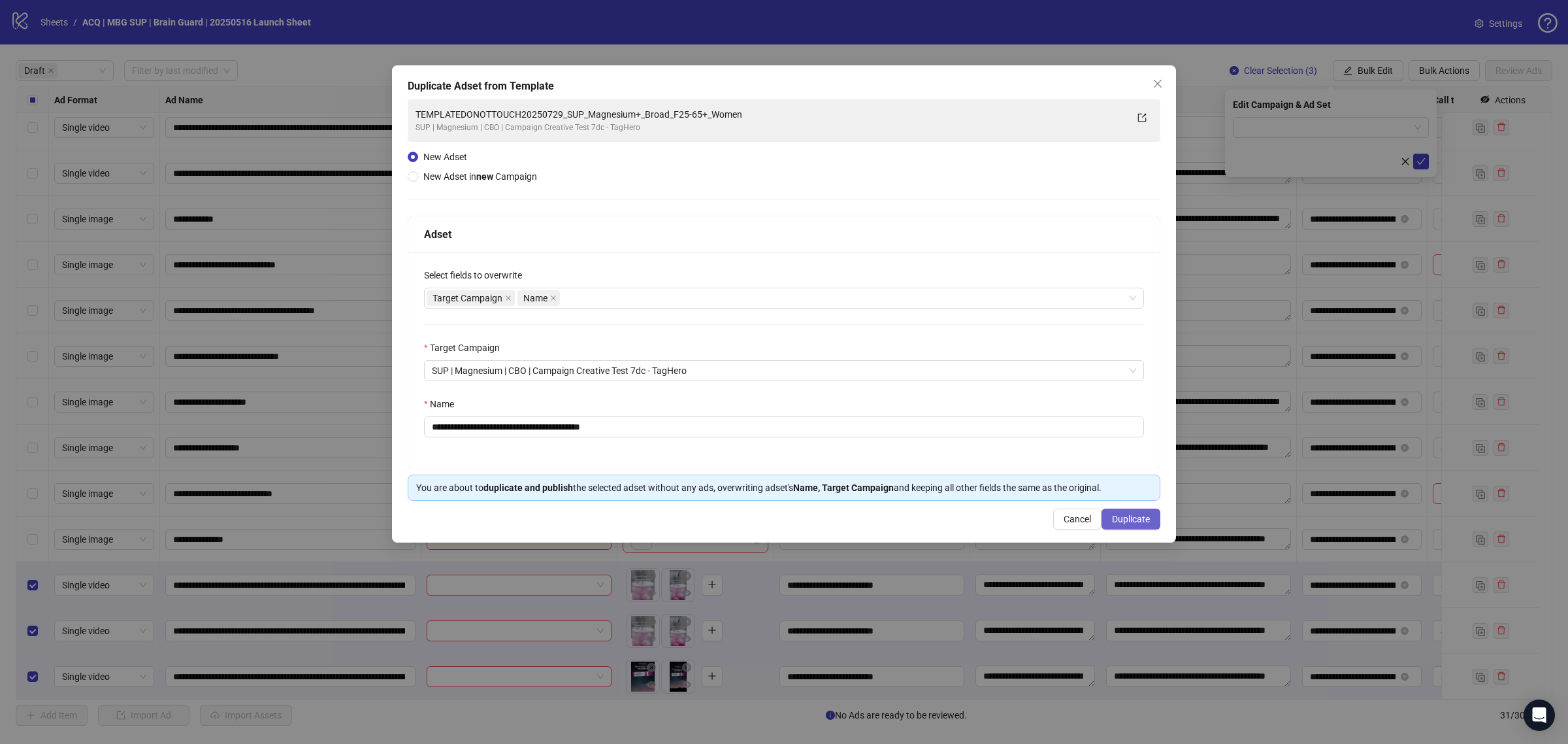
click at [1124, 515] on span "Duplicate" at bounding box center [1130, 519] width 38 height 11
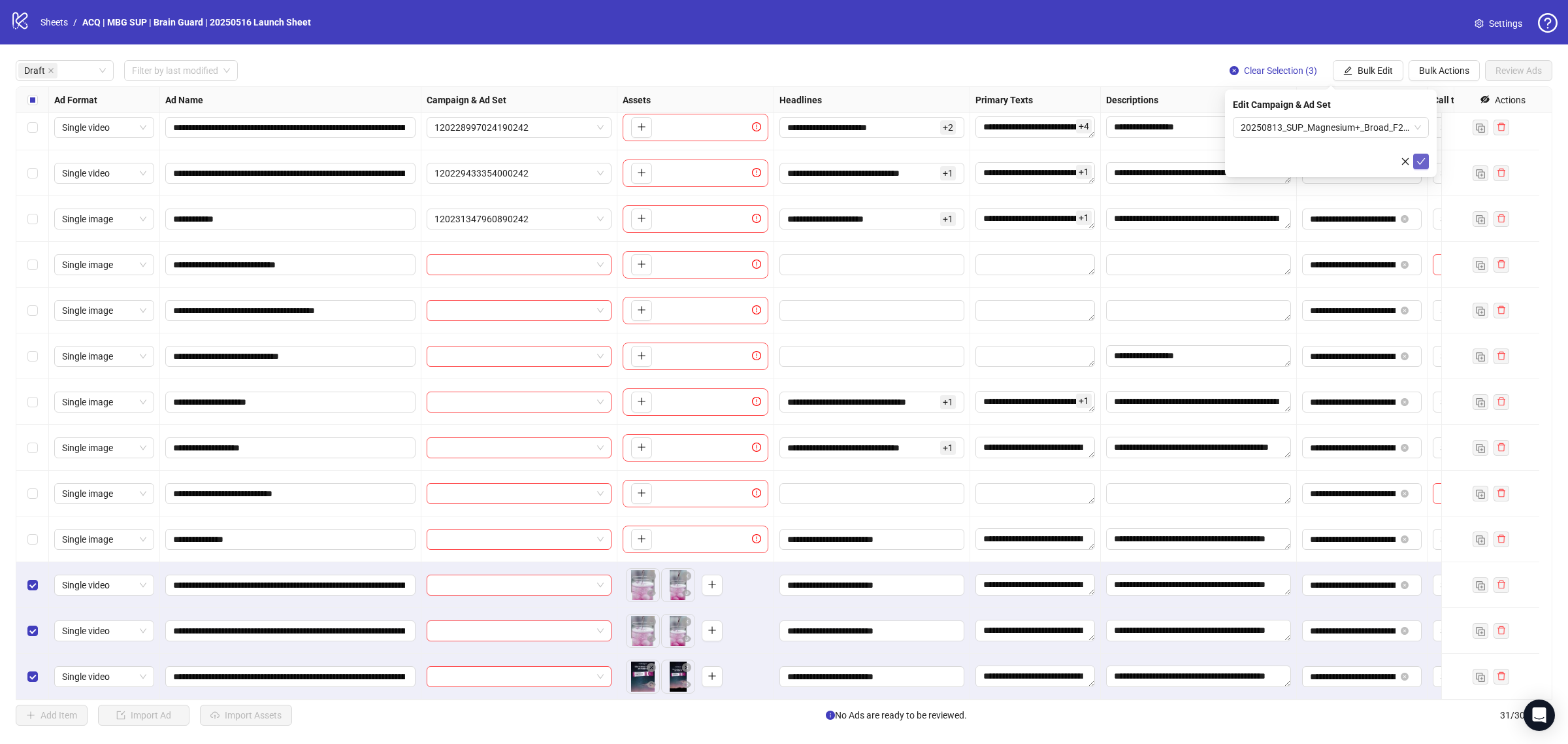
click at [1419, 157] on icon "check" at bounding box center [1420, 161] width 9 height 9
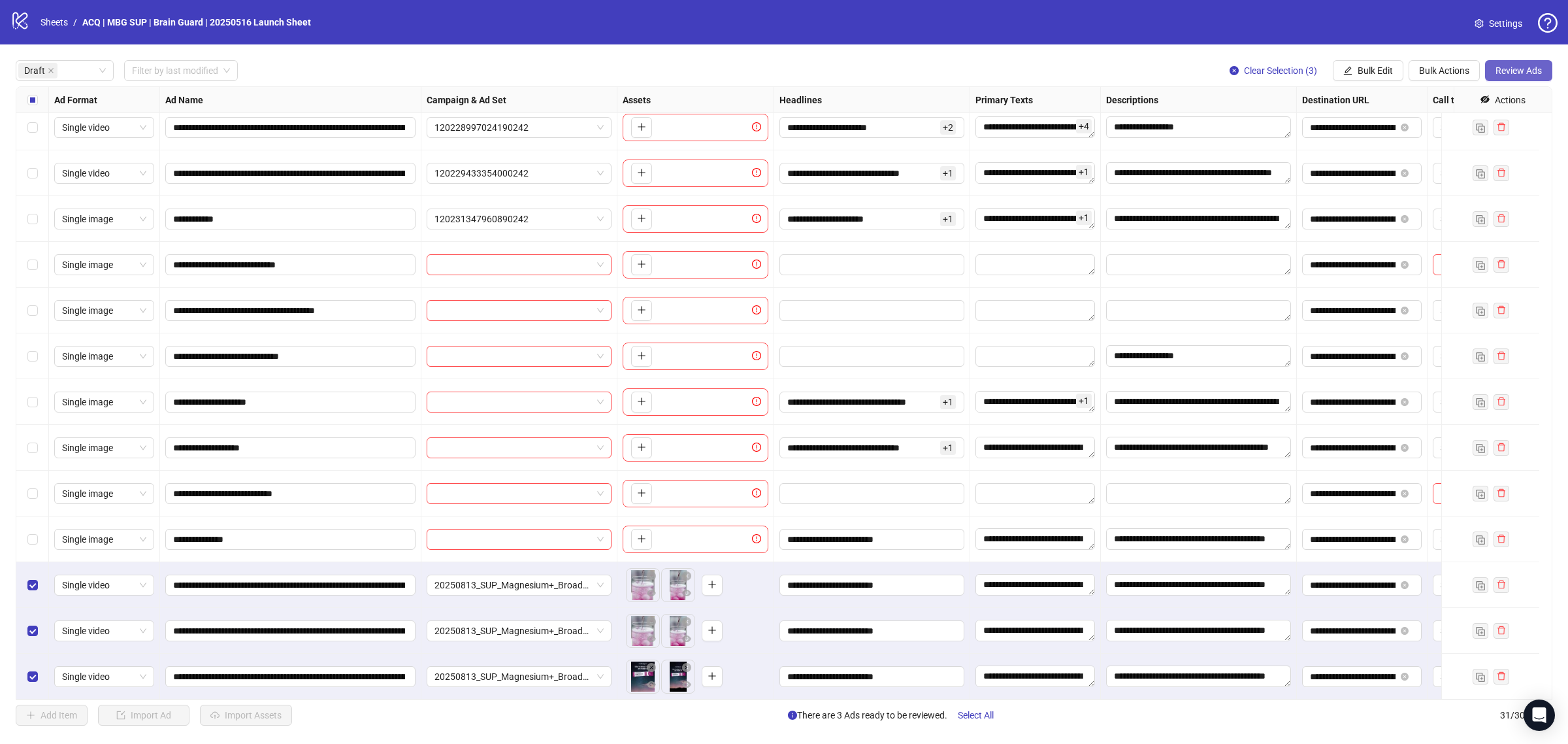
click at [1510, 66] on span "Review Ads" at bounding box center [1519, 71] width 46 height 11
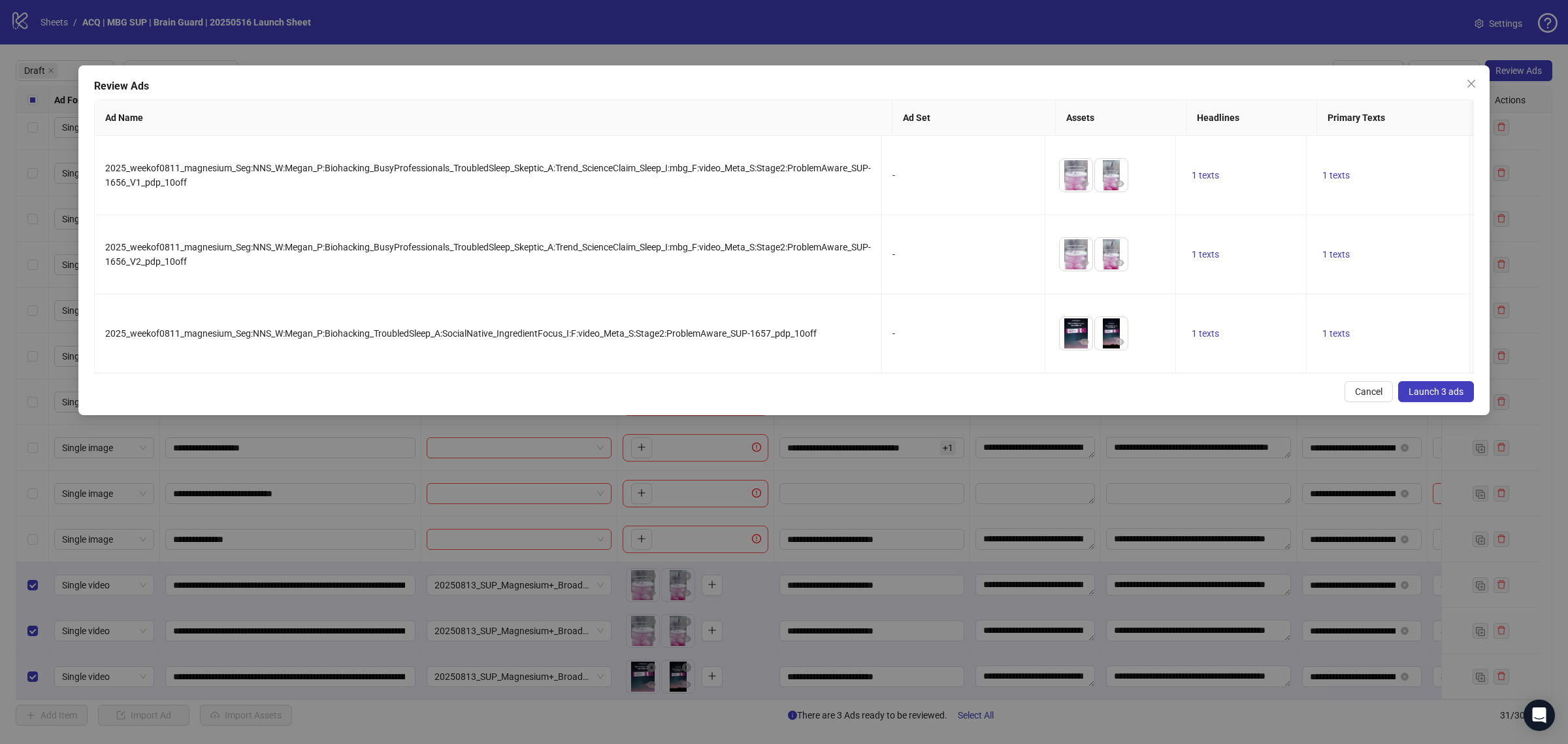
click at [1409, 397] on span "Launch 3 ads" at bounding box center [1435, 391] width 55 height 11
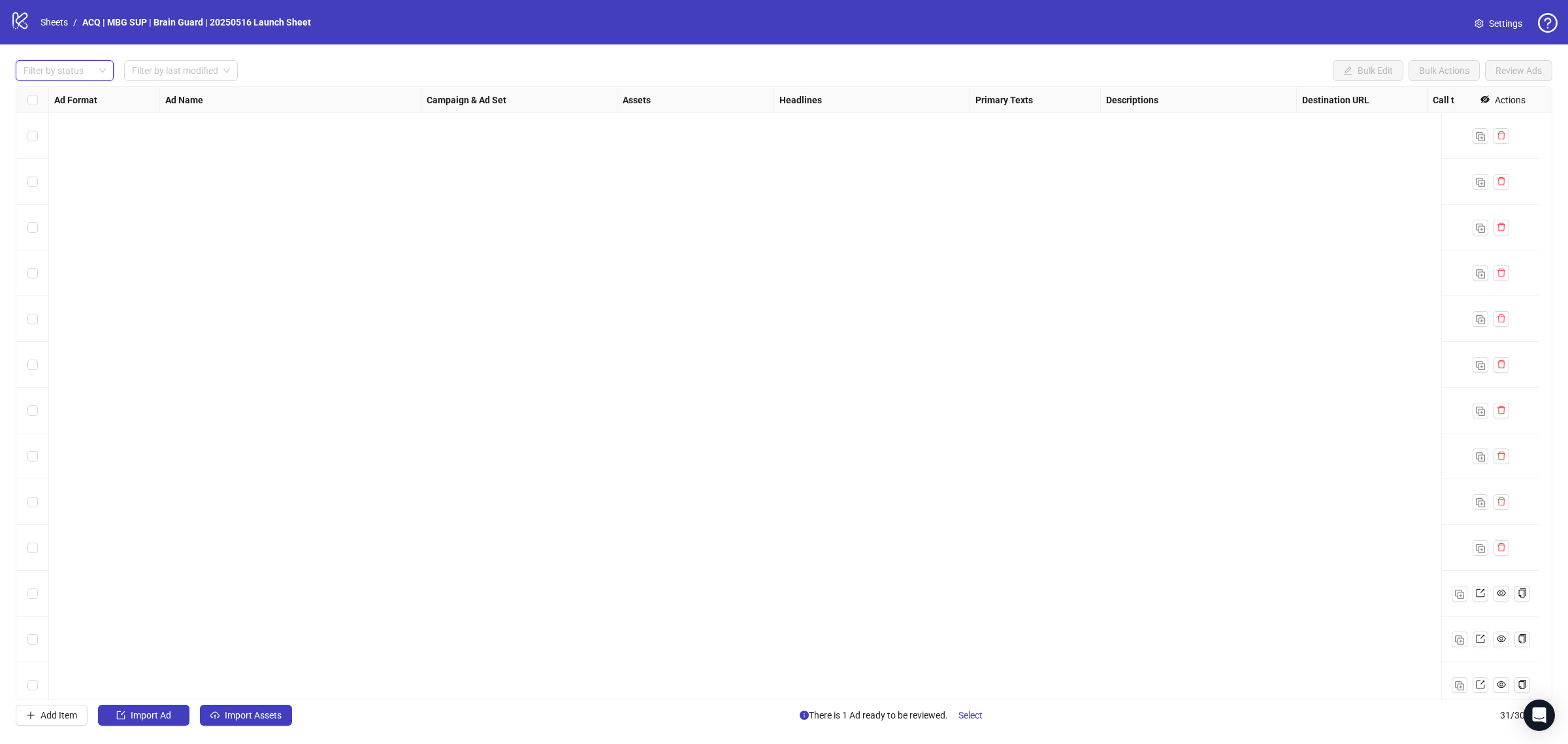
scroll to position [845, 0]
